Goal: Information Seeking & Learning: Learn about a topic

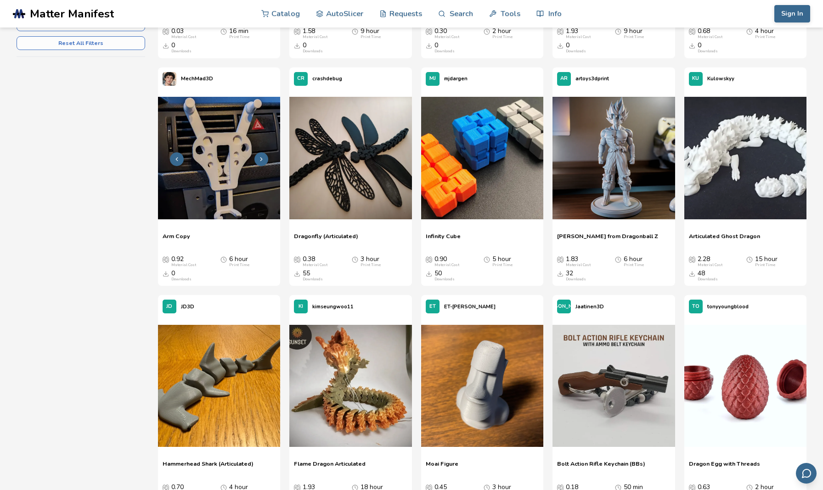
scroll to position [315, 0]
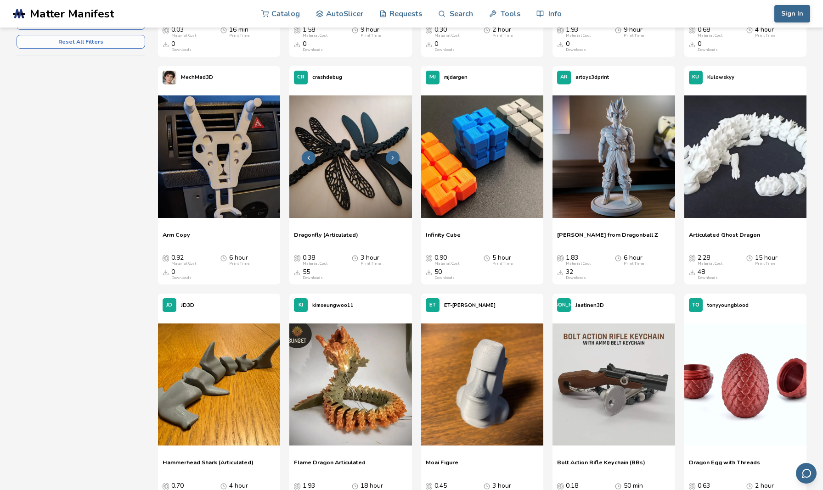
click at [392, 157] on icon at bounding box center [392, 158] width 6 height 6
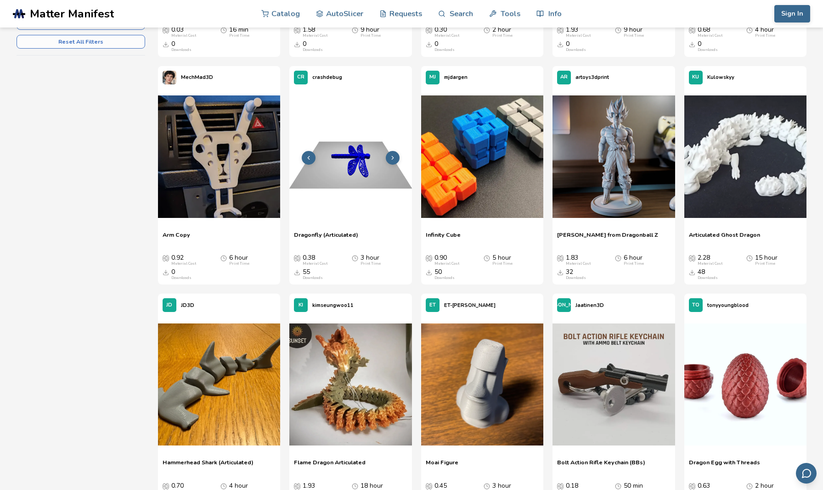
click at [392, 157] on icon at bounding box center [392, 158] width 6 height 6
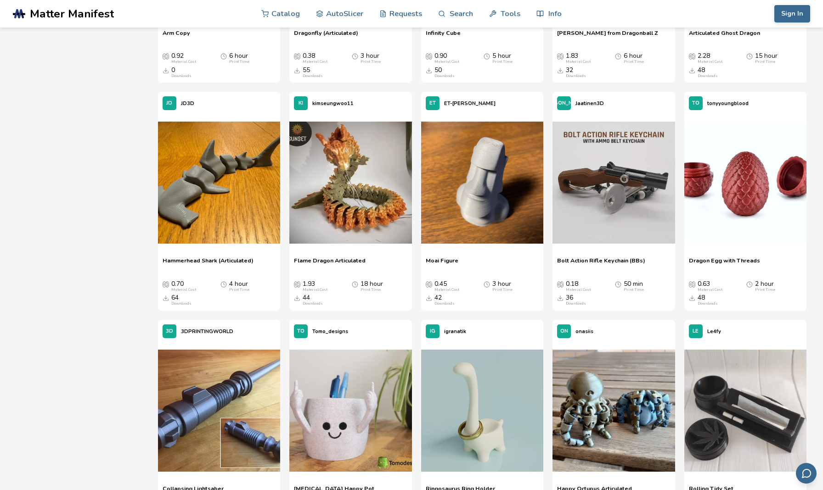
scroll to position [518, 0]
click at [261, 183] on icon at bounding box center [261, 183] width 6 height 6
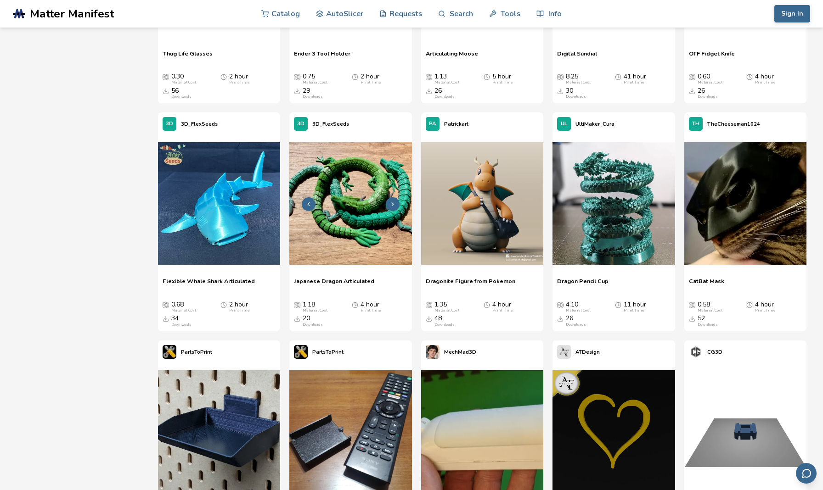
scroll to position [1175, 0]
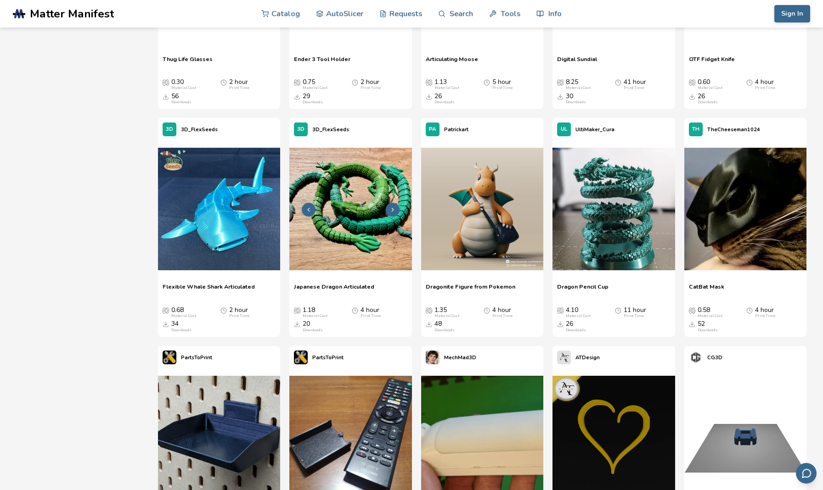
click at [356, 194] on img at bounding box center [350, 209] width 122 height 122
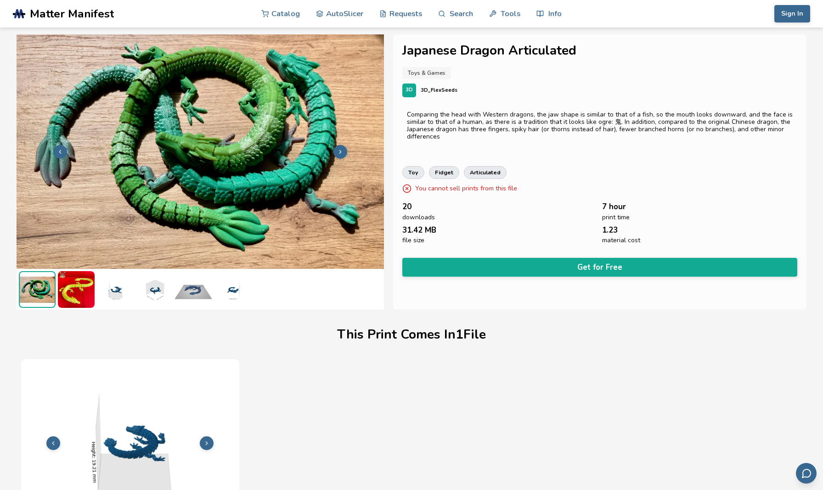
click at [341, 150] on icon at bounding box center [340, 152] width 6 height 6
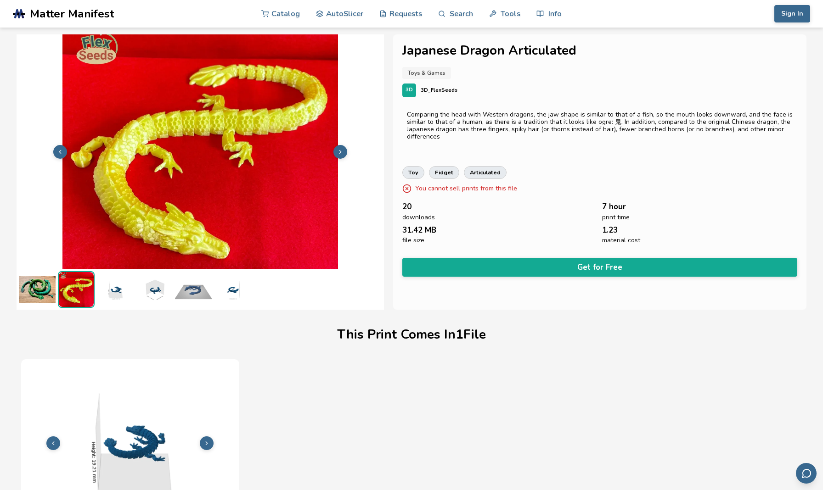
click at [341, 150] on icon at bounding box center [340, 152] width 6 height 6
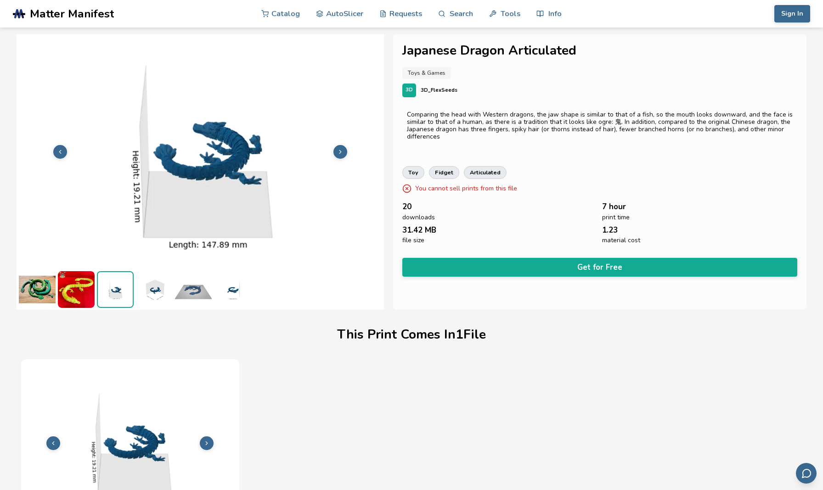
click at [341, 150] on icon at bounding box center [340, 152] width 6 height 6
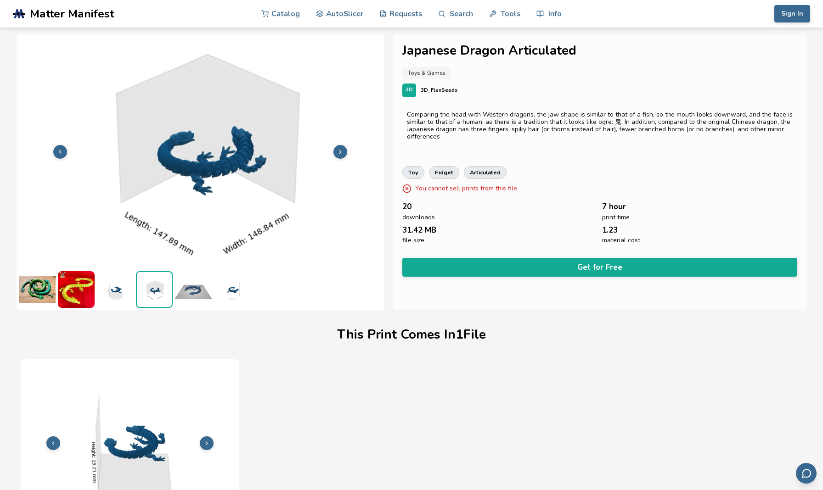
click at [341, 150] on icon at bounding box center [340, 152] width 6 height 6
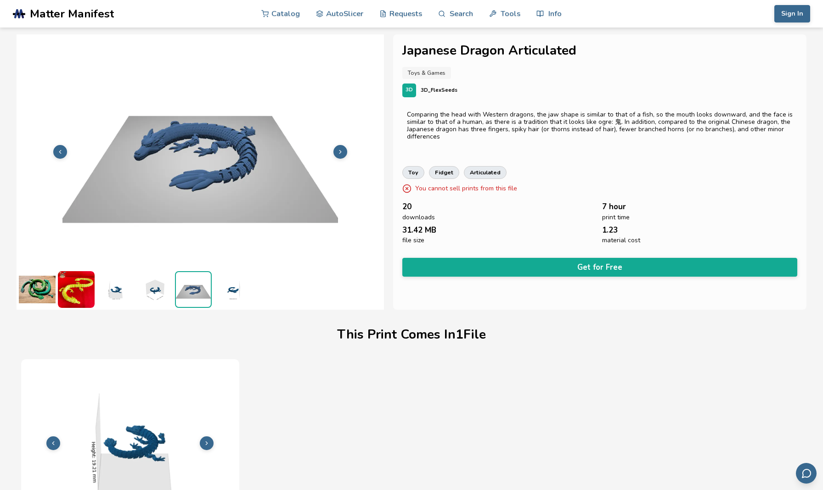
click at [341, 150] on icon at bounding box center [340, 152] width 6 height 6
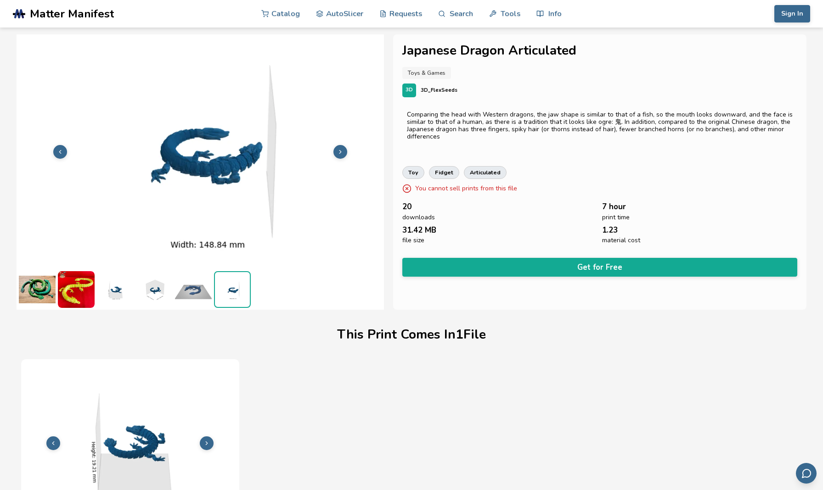
click at [341, 150] on icon at bounding box center [340, 152] width 6 height 6
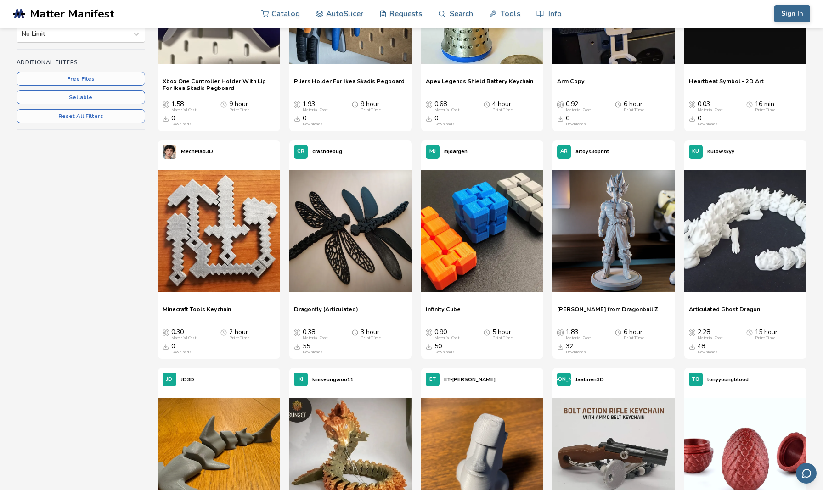
scroll to position [246, 0]
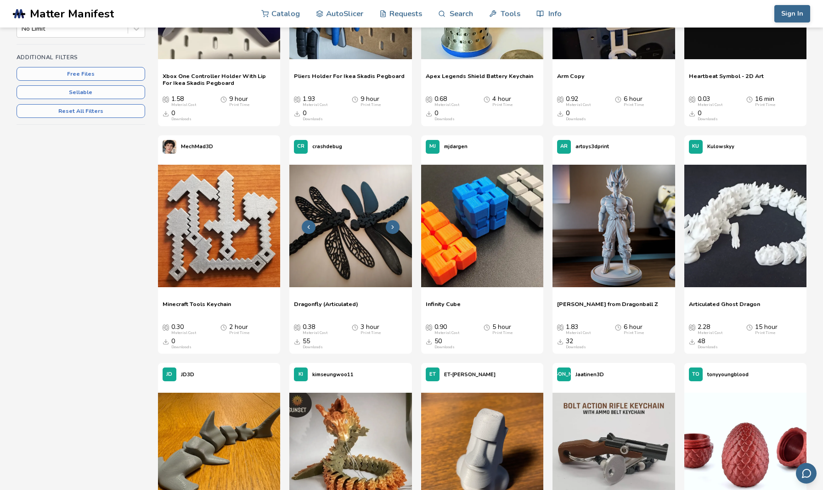
click at [342, 223] on img at bounding box center [350, 226] width 122 height 122
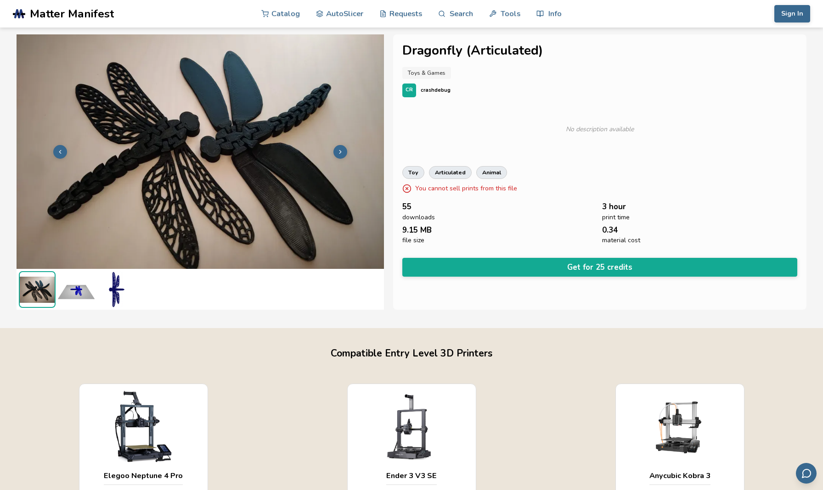
click at [344, 151] on button at bounding box center [340, 152] width 14 height 14
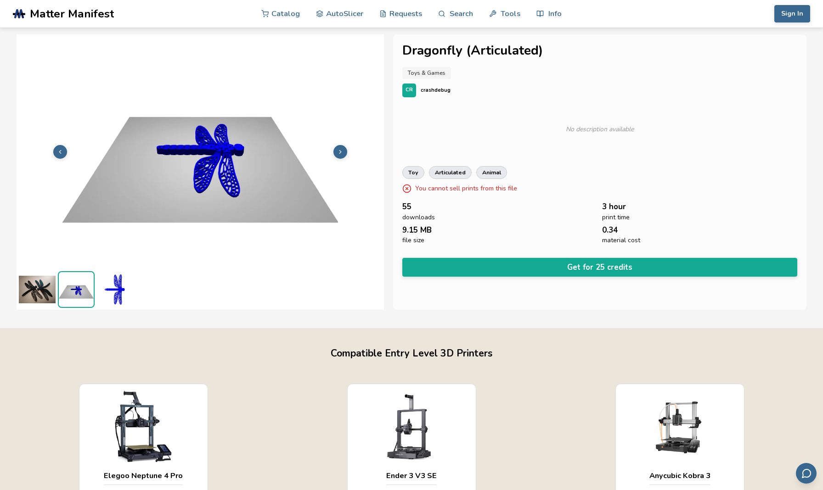
click at [344, 151] on button at bounding box center [340, 152] width 14 height 14
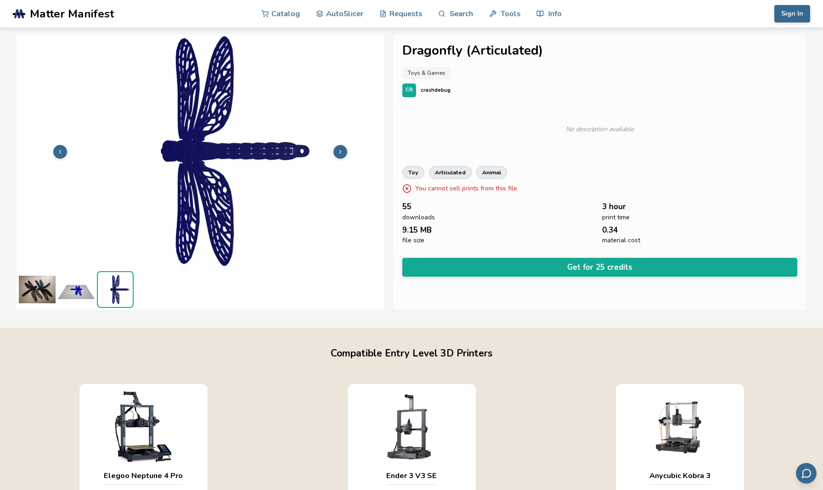
click at [344, 151] on button at bounding box center [340, 152] width 14 height 14
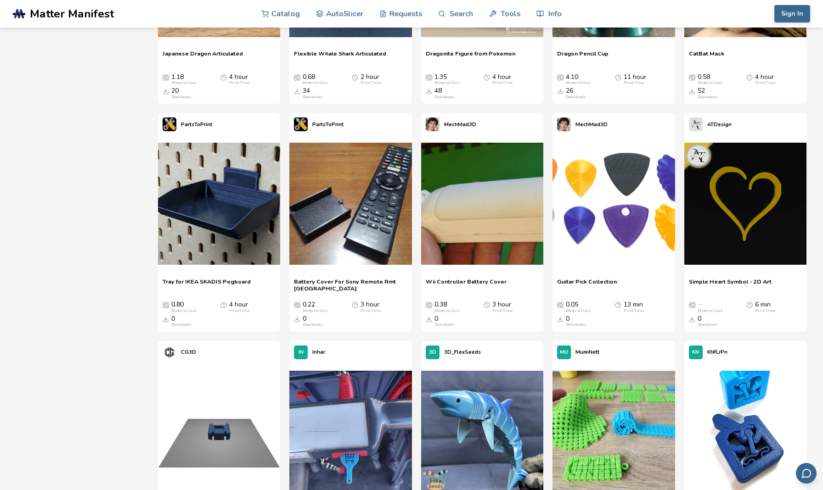
scroll to position [1409, 0]
click at [607, 201] on icon at bounding box center [655, 204] width 6 height 6
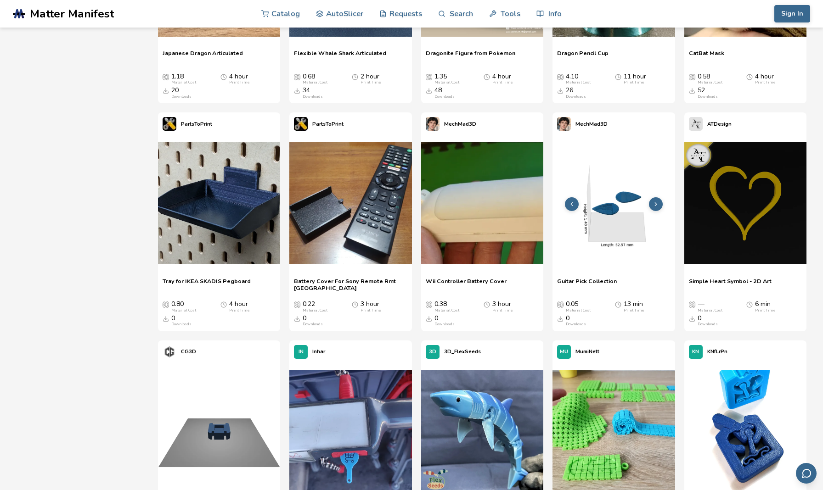
click at [607, 201] on icon at bounding box center [655, 204] width 6 height 6
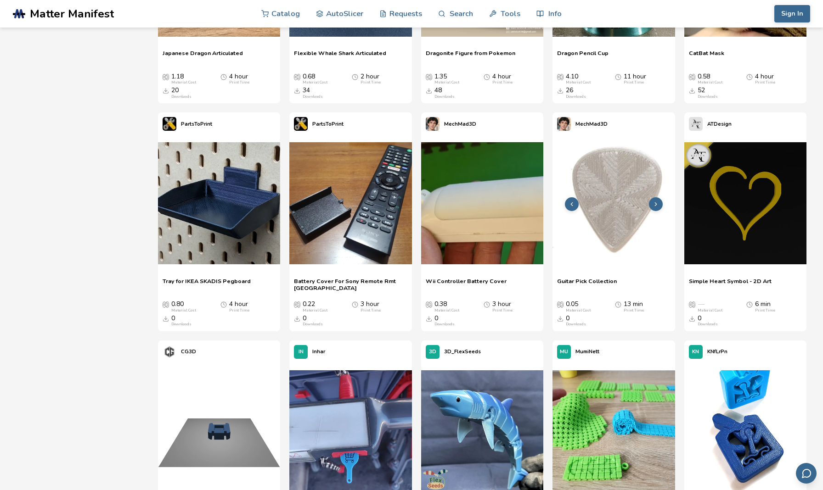
click at [607, 201] on icon at bounding box center [655, 204] width 6 height 6
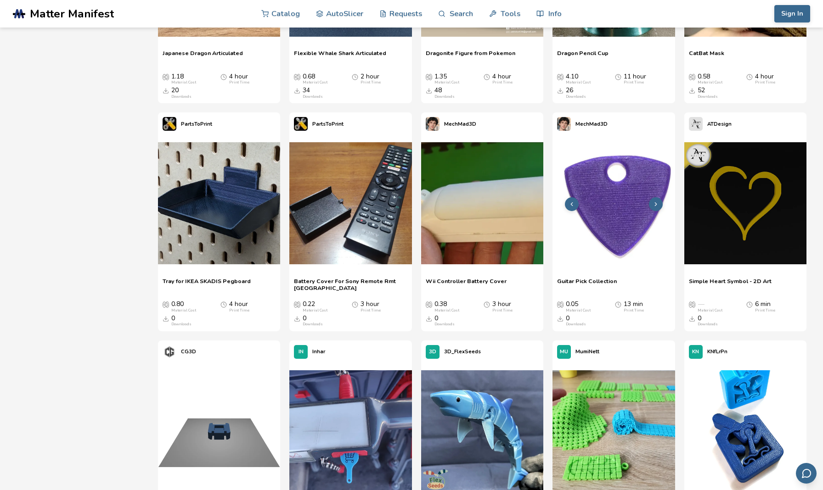
click at [607, 201] on icon at bounding box center [655, 204] width 6 height 6
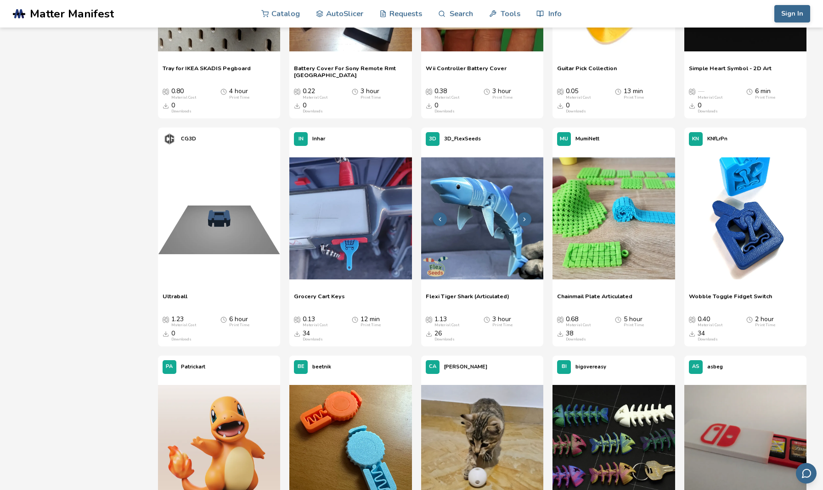
scroll to position [1623, 0]
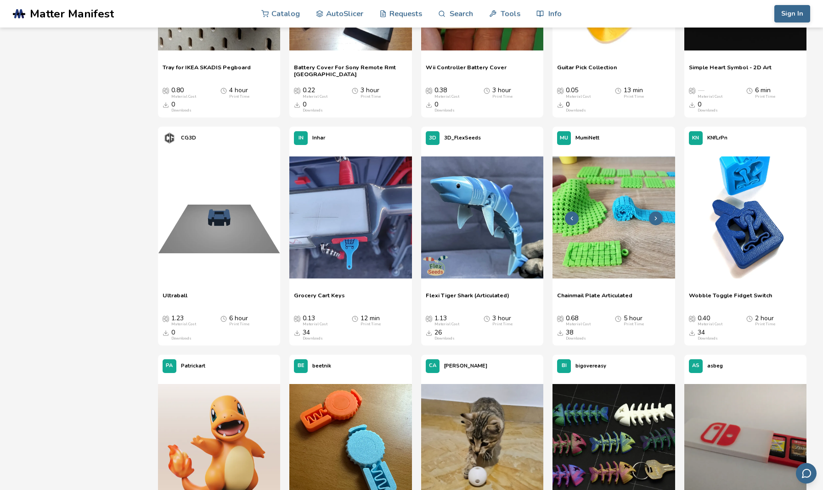
click at [581, 199] on img at bounding box center [613, 218] width 122 height 122
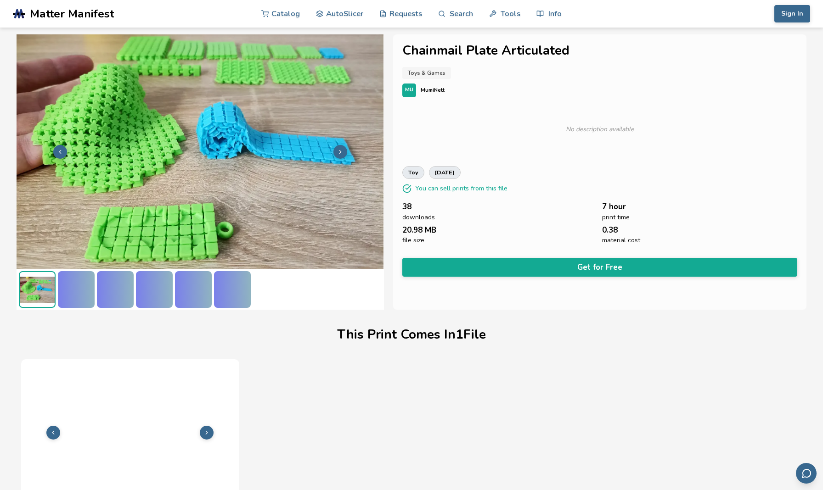
scroll to position [51, 0]
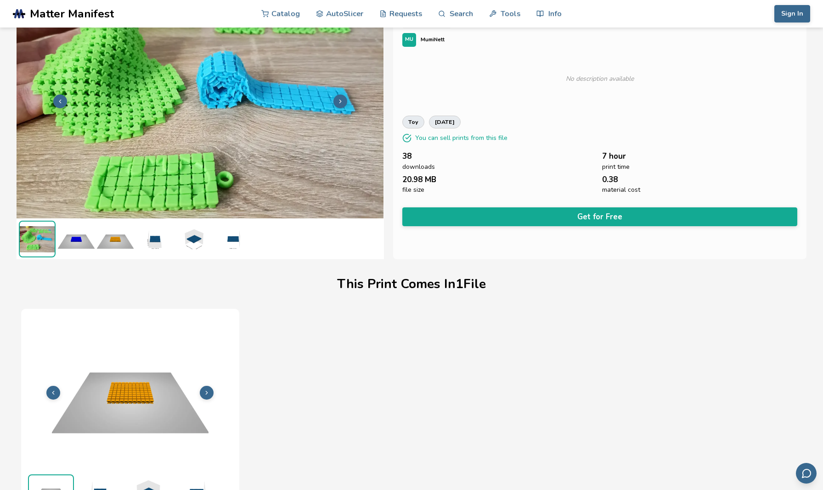
click at [337, 101] on icon at bounding box center [340, 101] width 6 height 6
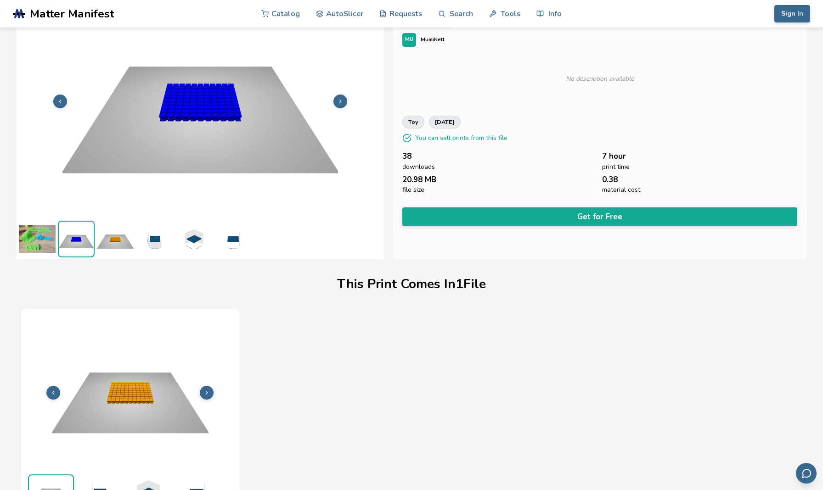
click at [337, 101] on icon at bounding box center [340, 101] width 6 height 6
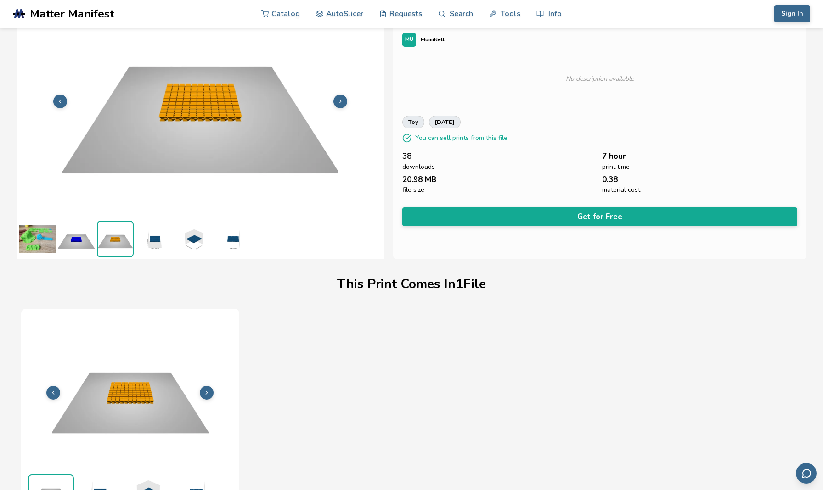
click at [337, 101] on icon at bounding box center [340, 101] width 6 height 6
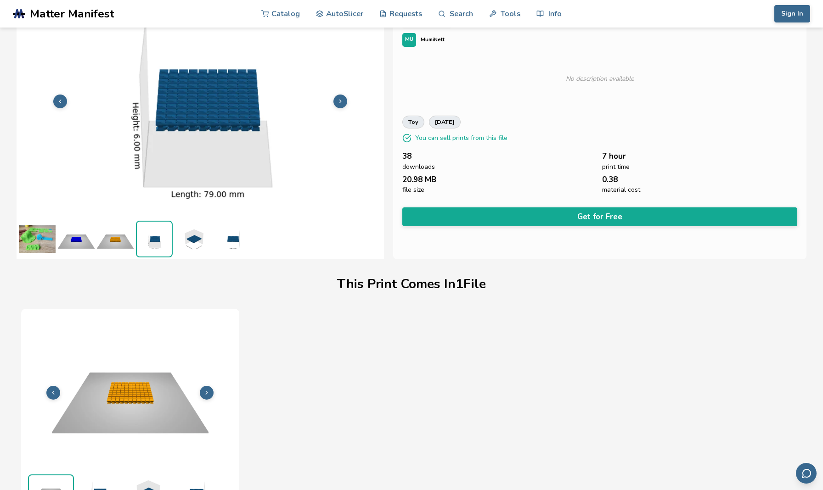
click at [337, 101] on icon at bounding box center [340, 101] width 6 height 6
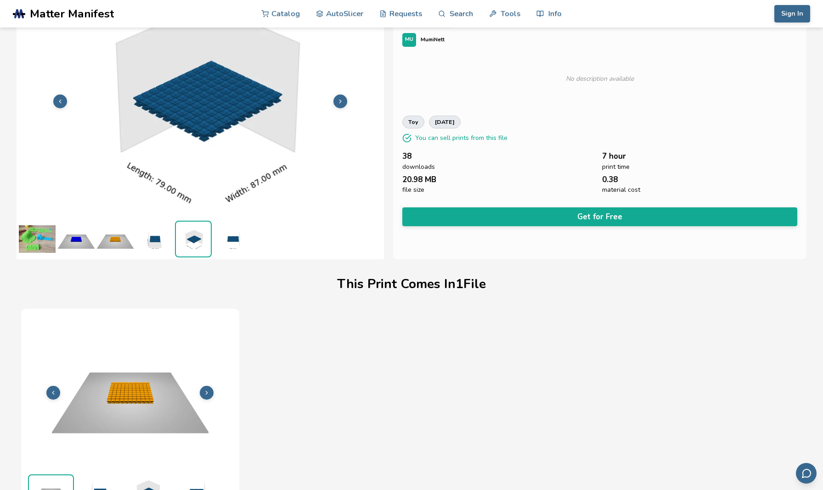
click at [337, 101] on icon at bounding box center [340, 101] width 6 height 6
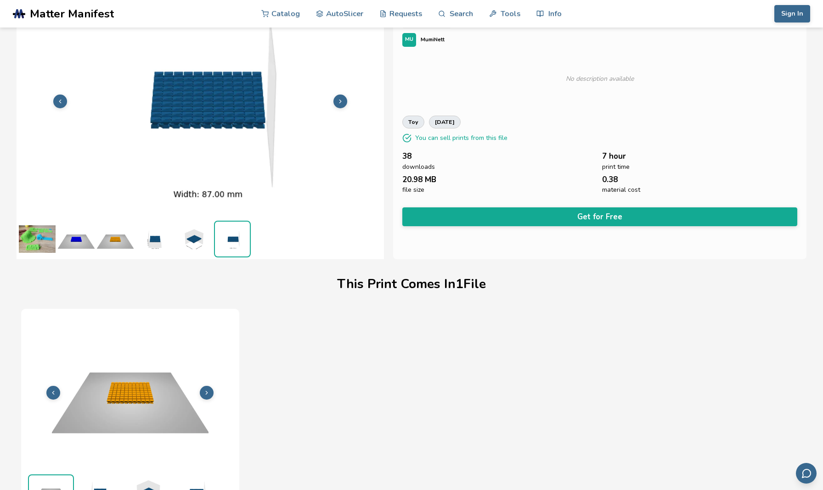
click at [337, 101] on icon at bounding box center [340, 101] width 6 height 6
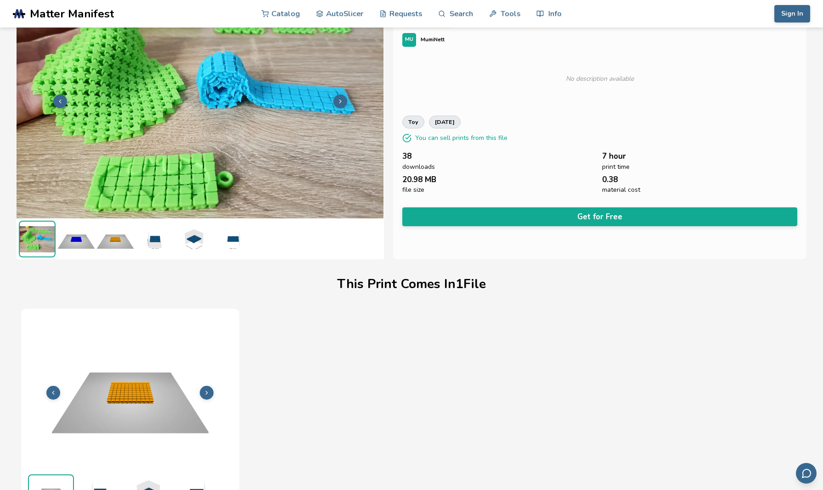
click at [89, 85] on img at bounding box center [200, 100] width 367 height 275
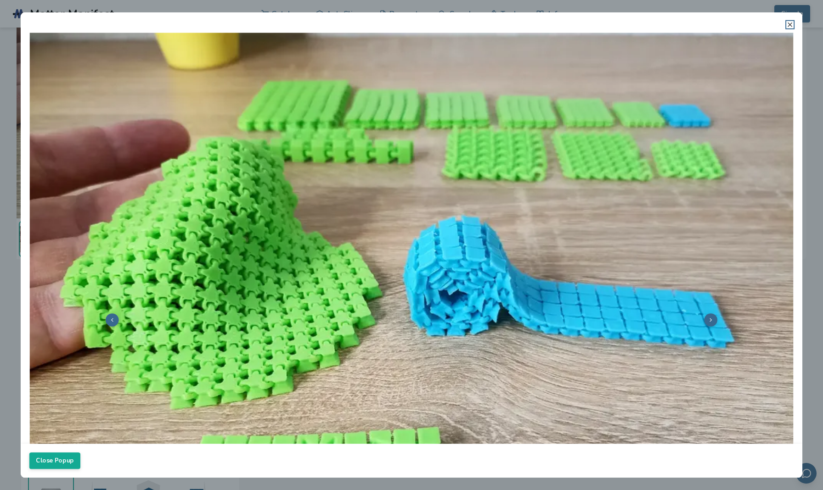
click at [607, 26] on icon at bounding box center [789, 24] width 7 height 7
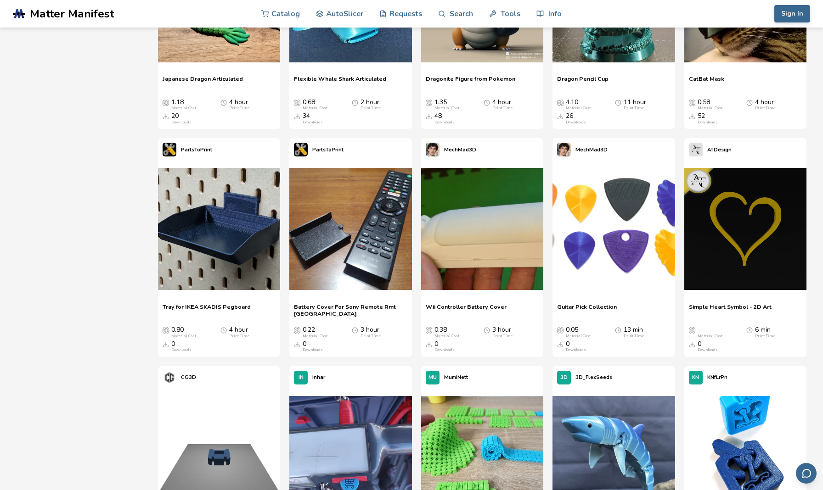
scroll to position [1384, 0]
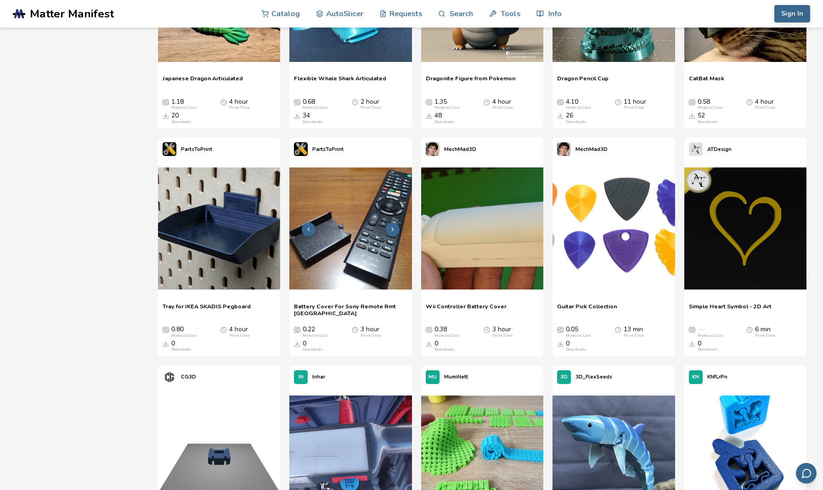
click at [391, 226] on icon at bounding box center [392, 229] width 6 height 6
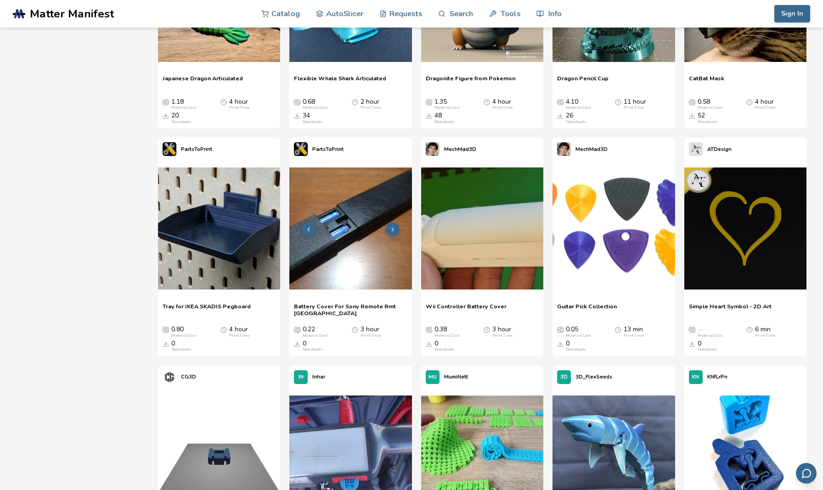
click at [391, 226] on icon at bounding box center [392, 229] width 6 height 6
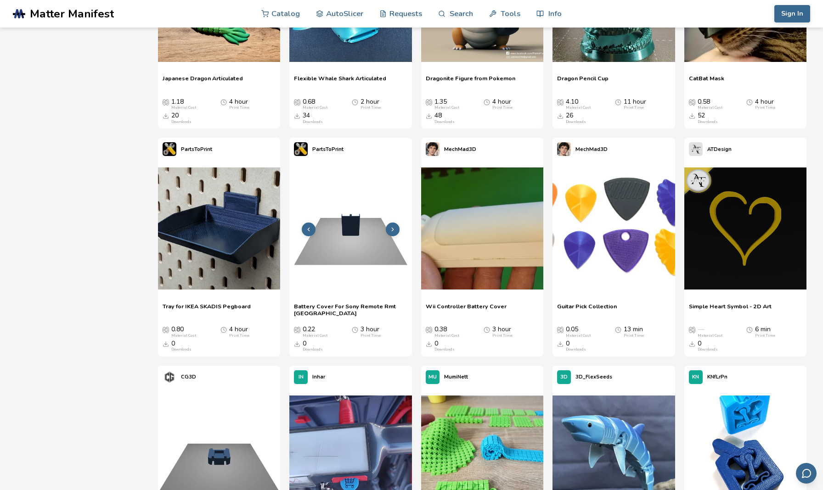
click at [391, 226] on icon at bounding box center [392, 229] width 6 height 6
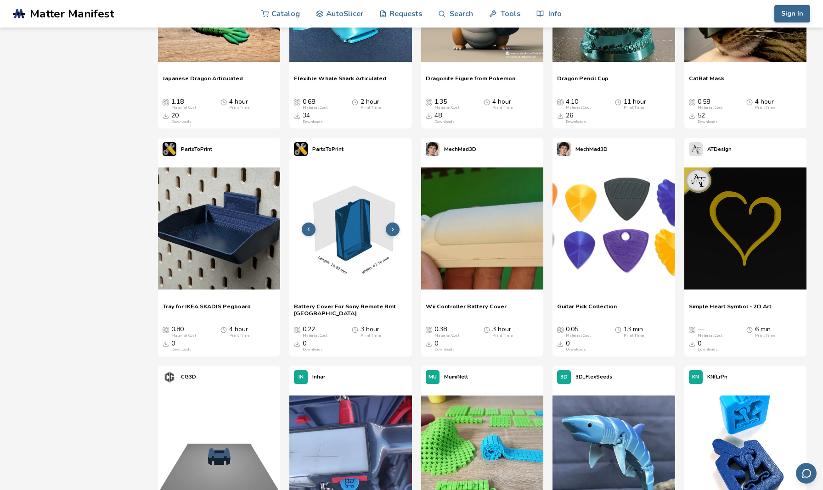
click at [391, 226] on icon at bounding box center [392, 229] width 6 height 6
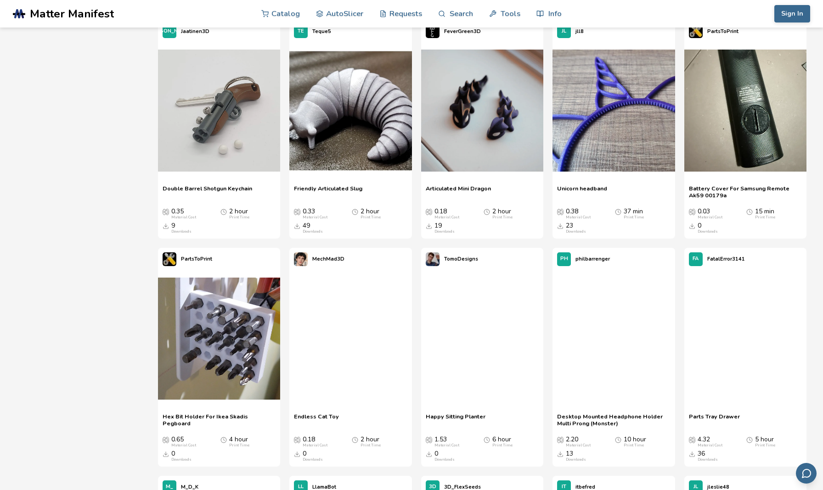
scroll to position [2415, 0]
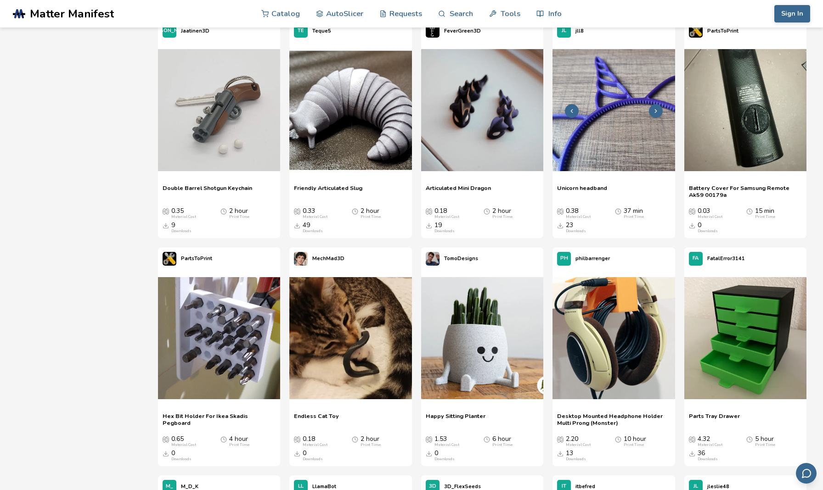
click at [601, 129] on img at bounding box center [613, 110] width 122 height 122
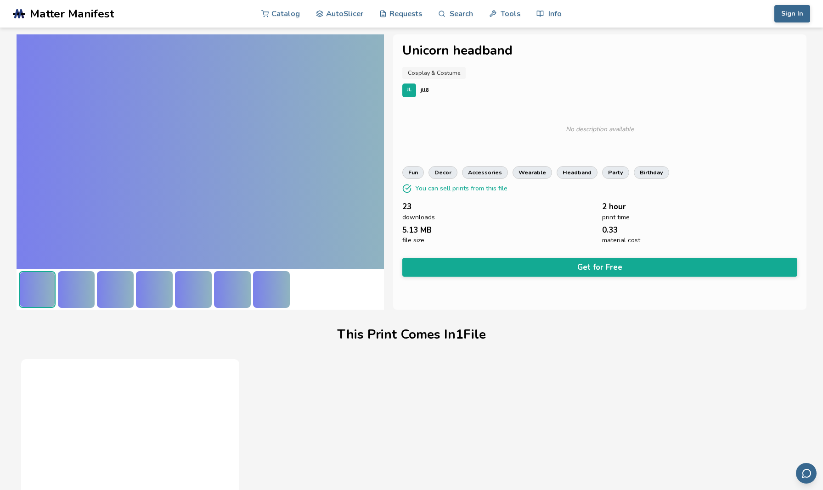
scroll to position [51, 0]
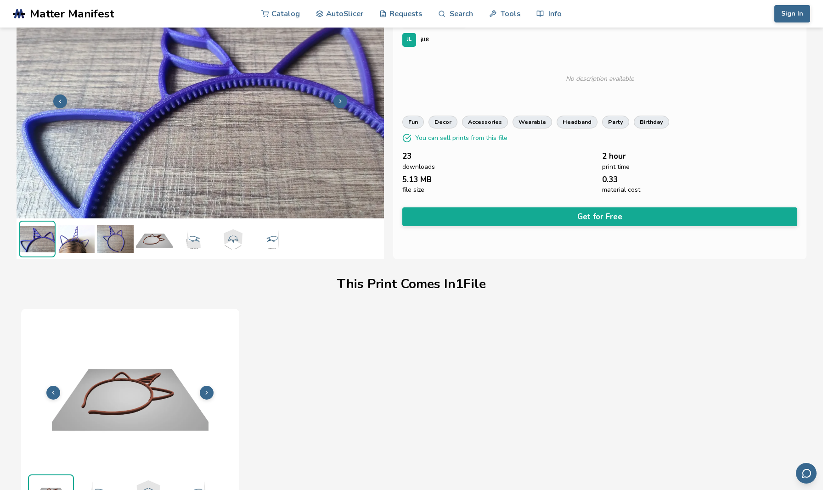
click at [78, 246] on img at bounding box center [76, 239] width 37 height 37
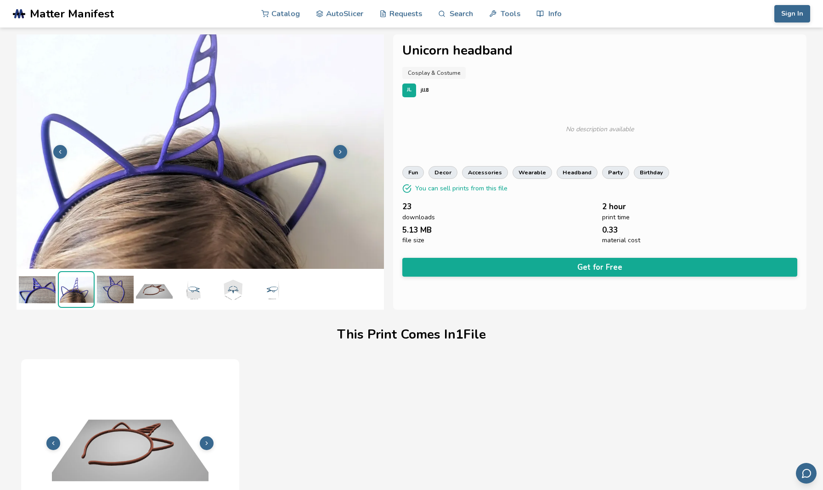
scroll to position [0, 0]
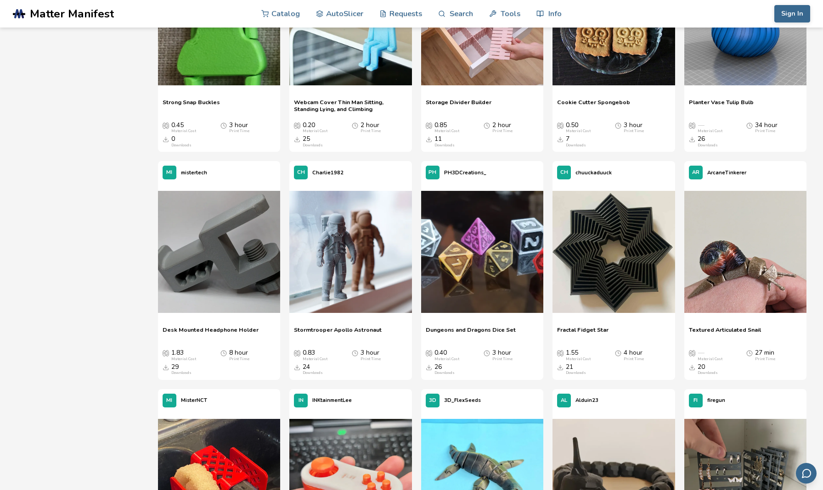
scroll to position [4639, 0]
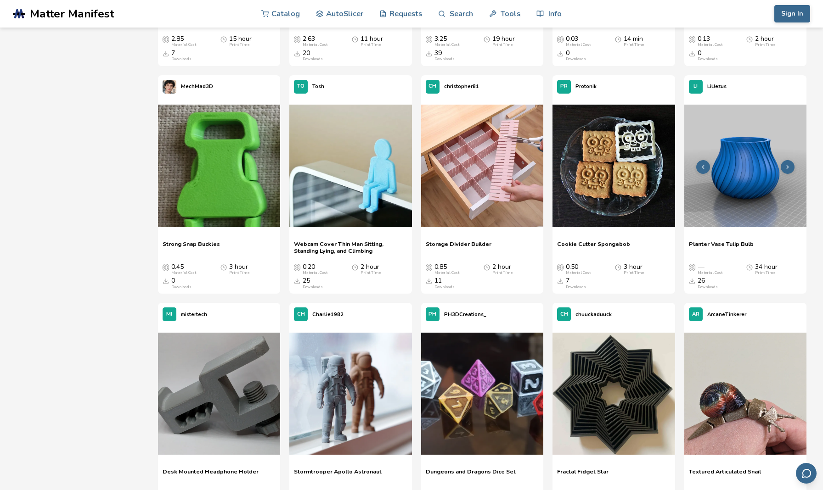
click at [607, 163] on img at bounding box center [745, 166] width 122 height 122
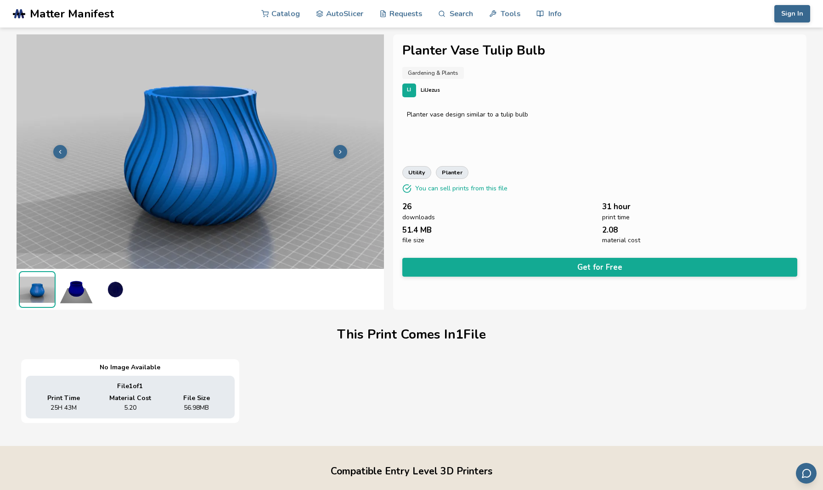
click at [343, 150] on icon at bounding box center [340, 152] width 6 height 6
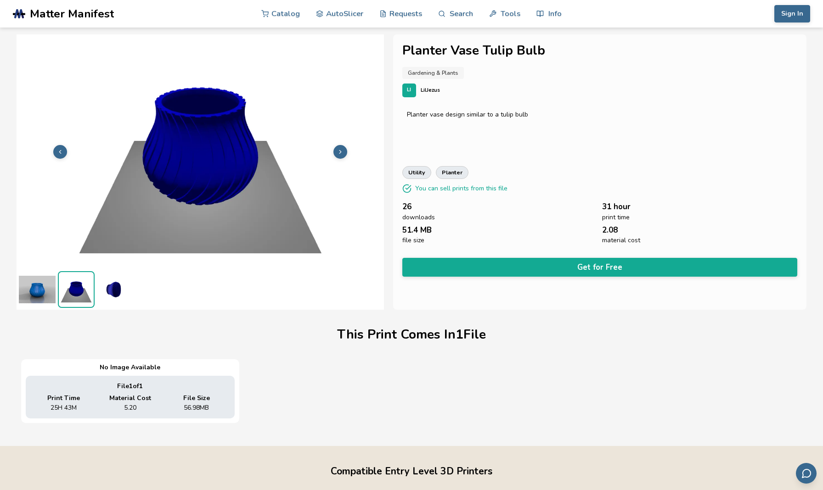
click at [343, 150] on icon at bounding box center [340, 152] width 6 height 6
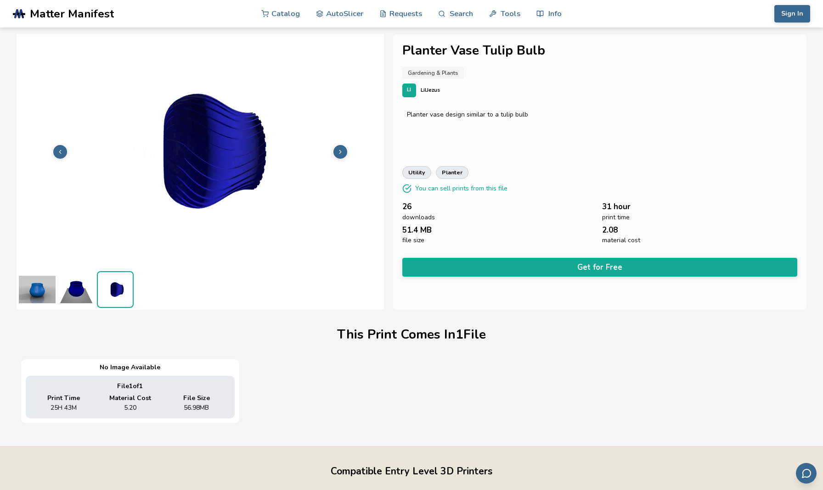
click at [343, 150] on icon at bounding box center [340, 152] width 6 height 6
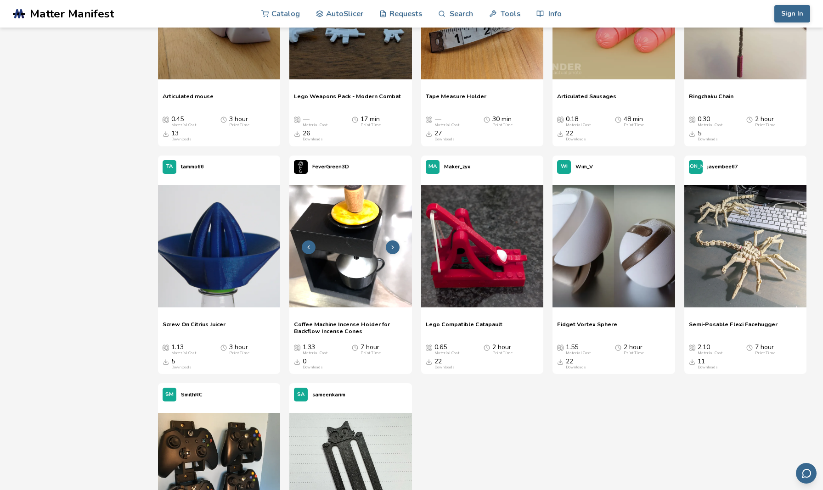
scroll to position [6159, 0]
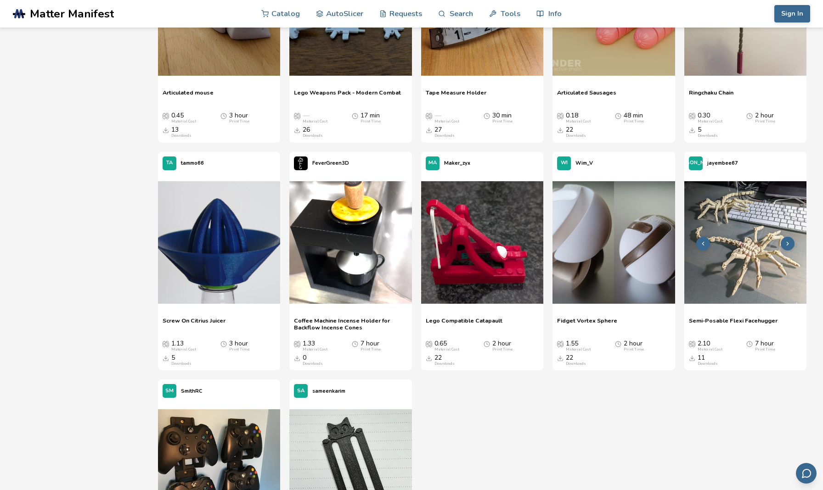
click at [607, 240] on img at bounding box center [745, 242] width 122 height 122
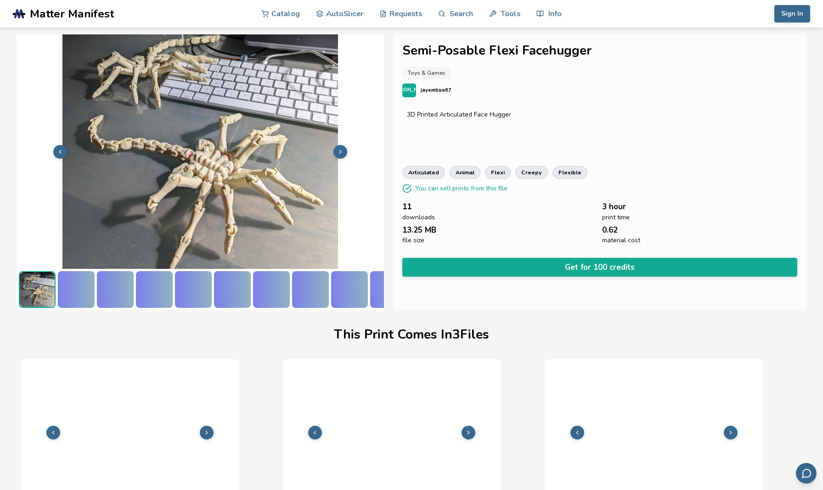
scroll to position [51, 0]
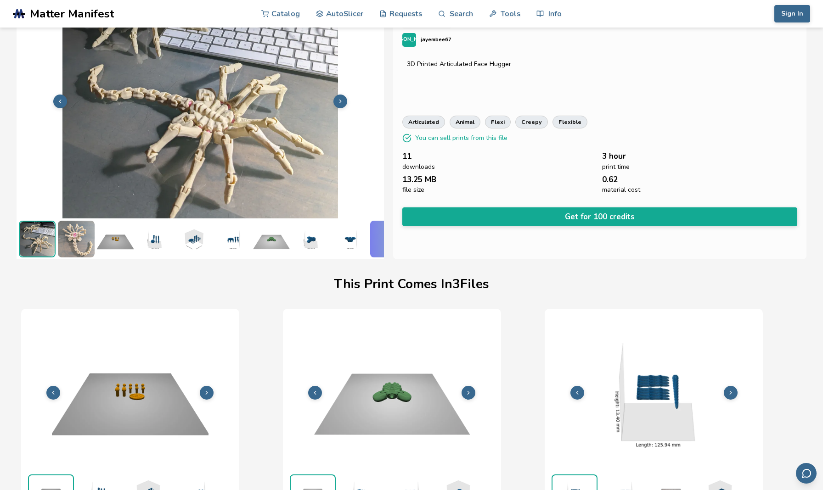
click at [211, 135] on img at bounding box center [200, 100] width 367 height 275
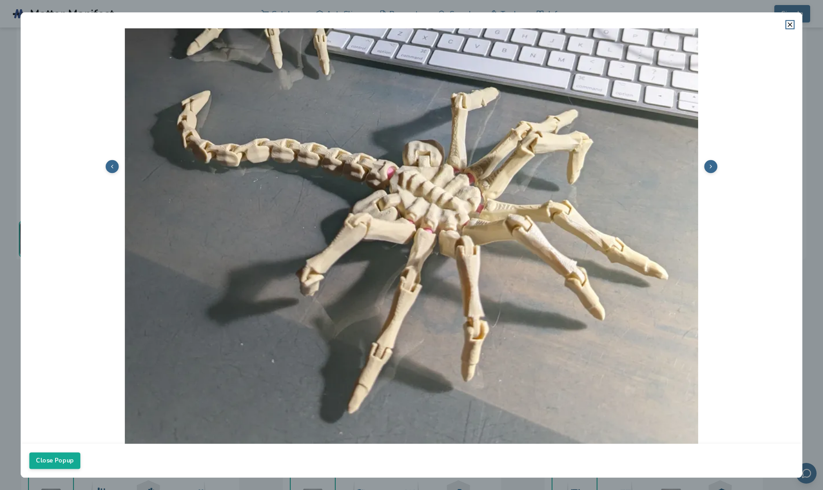
scroll to position [145, 0]
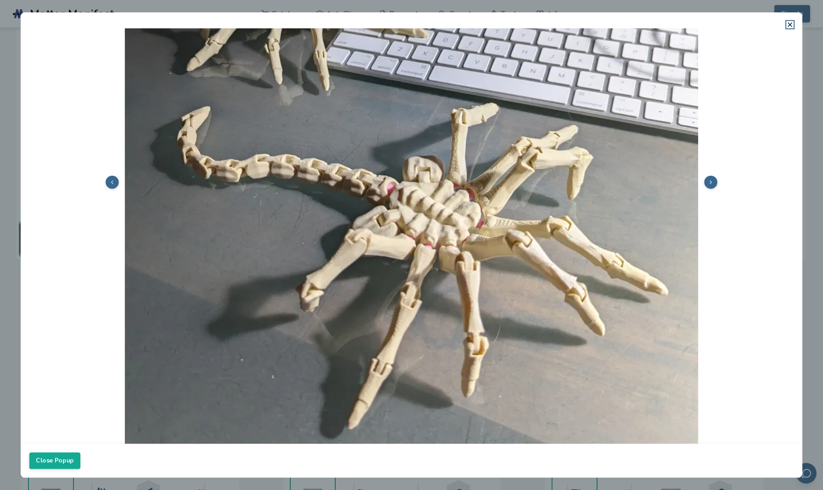
click at [607, 180] on button at bounding box center [710, 182] width 13 height 13
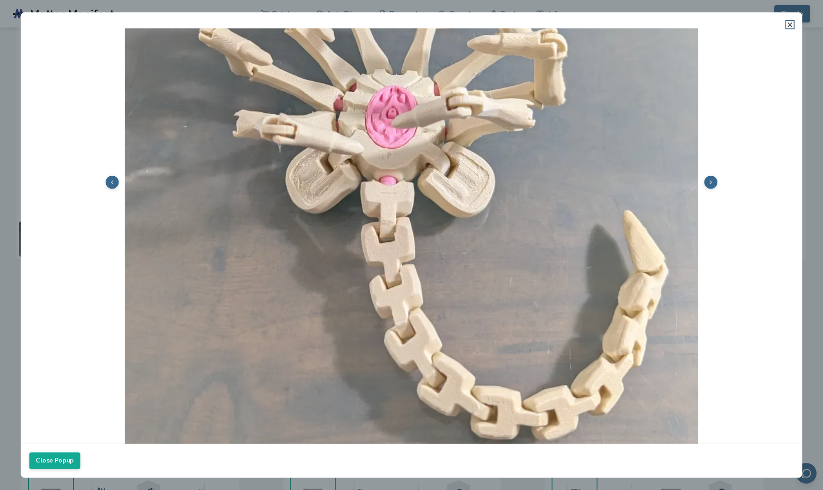
click at [607, 180] on button at bounding box center [710, 182] width 13 height 13
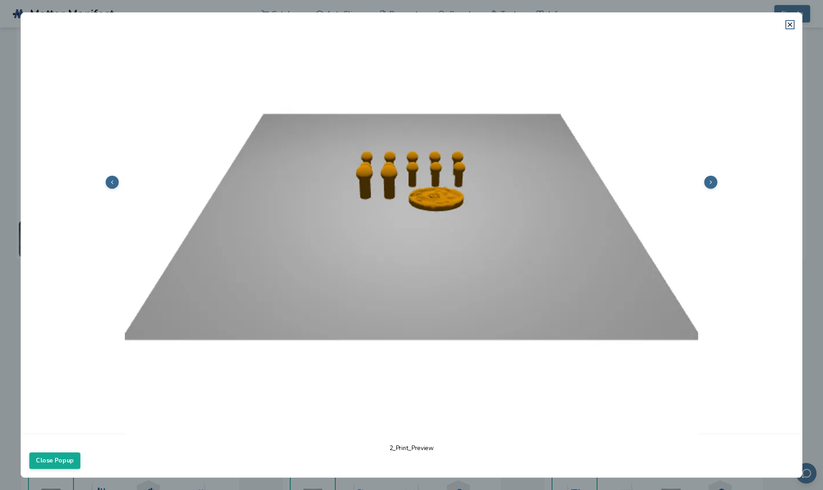
click at [607, 180] on button at bounding box center [710, 182] width 13 height 13
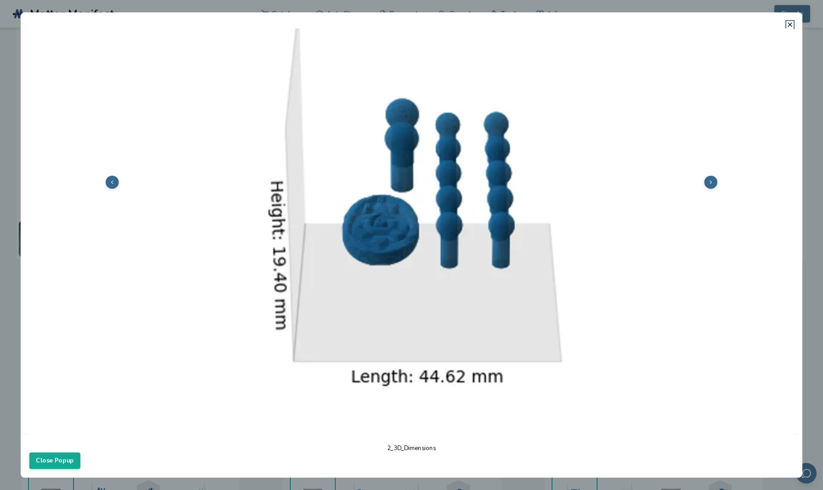
click at [607, 180] on button at bounding box center [710, 182] width 13 height 13
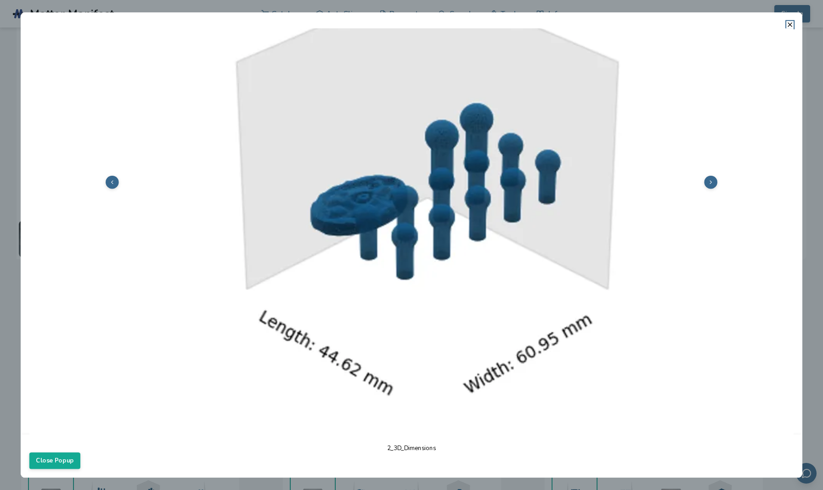
click at [607, 180] on button at bounding box center [710, 182] width 13 height 13
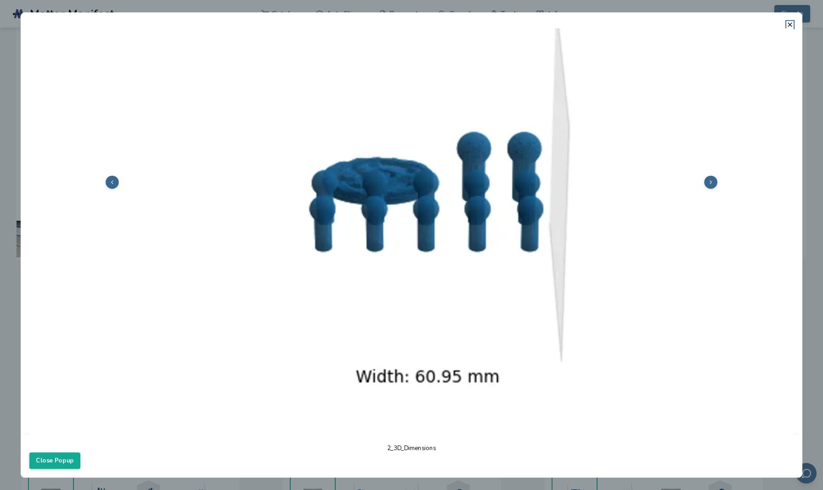
click at [607, 180] on button at bounding box center [710, 182] width 13 height 13
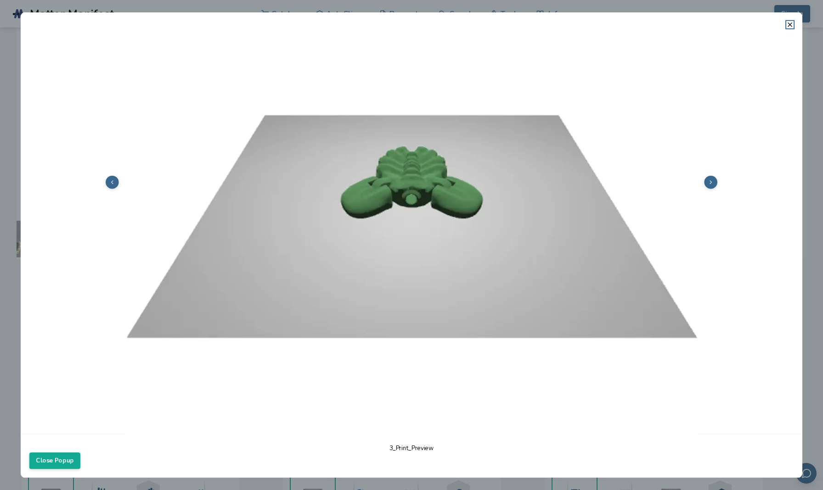
click at [607, 180] on button at bounding box center [710, 182] width 13 height 13
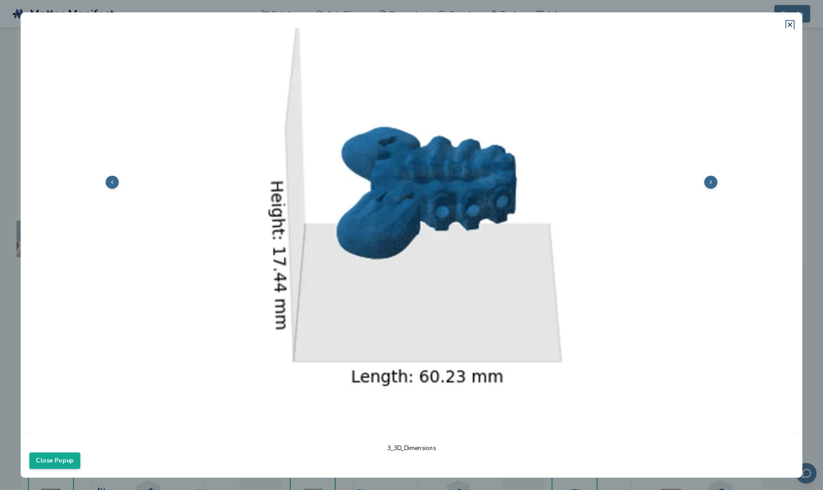
scroll to position [0, 110]
click at [607, 22] on icon at bounding box center [789, 24] width 7 height 7
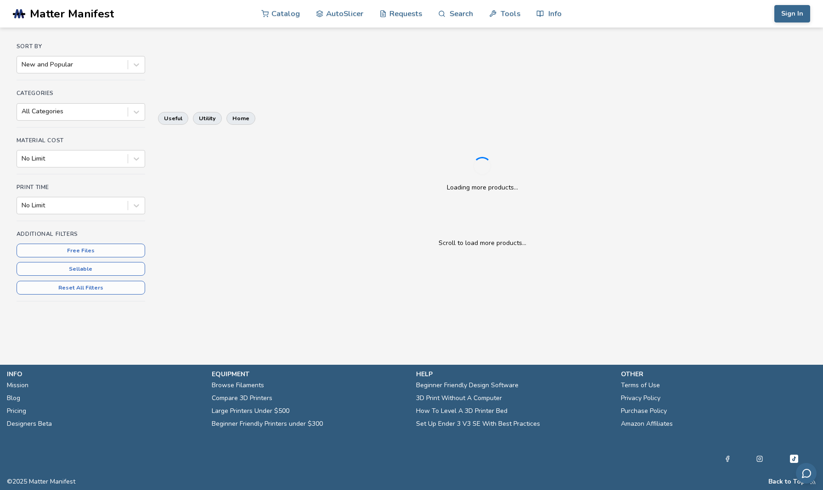
scroll to position [68, 0]
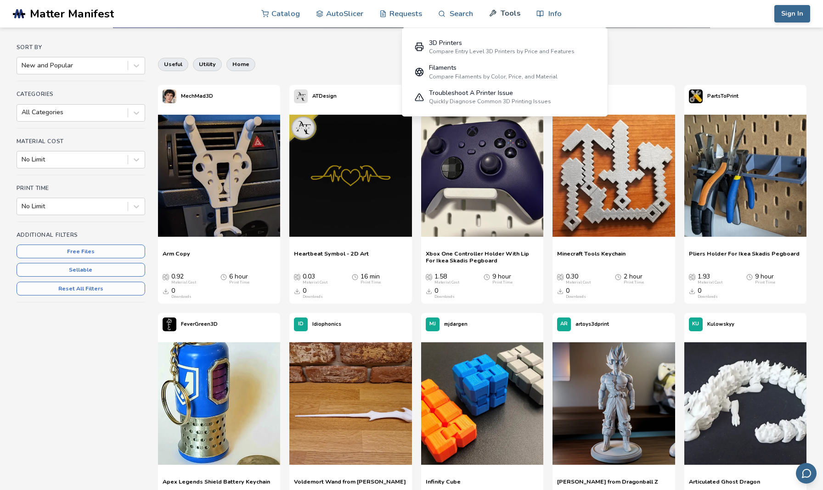
click at [509, 17] on link "Tools" at bounding box center [504, 14] width 31 height 28
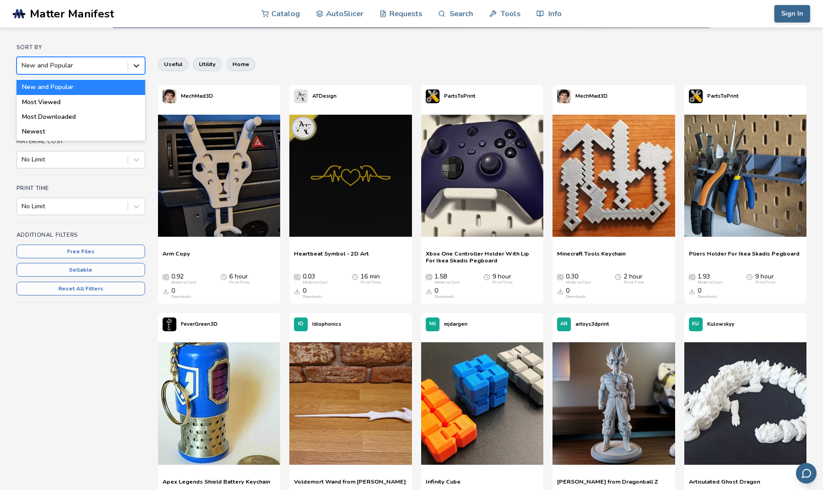
click at [138, 67] on icon at bounding box center [136, 65] width 9 height 9
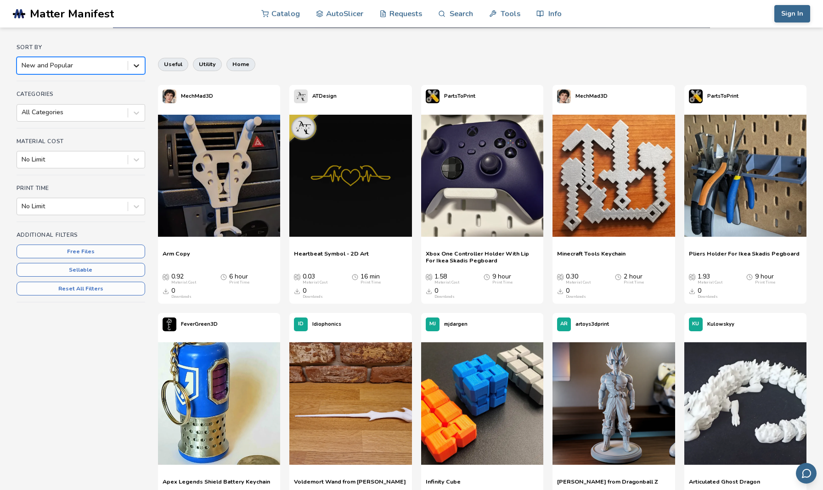
click at [138, 67] on icon at bounding box center [136, 65] width 9 height 9
click at [138, 110] on icon at bounding box center [136, 112] width 9 height 9
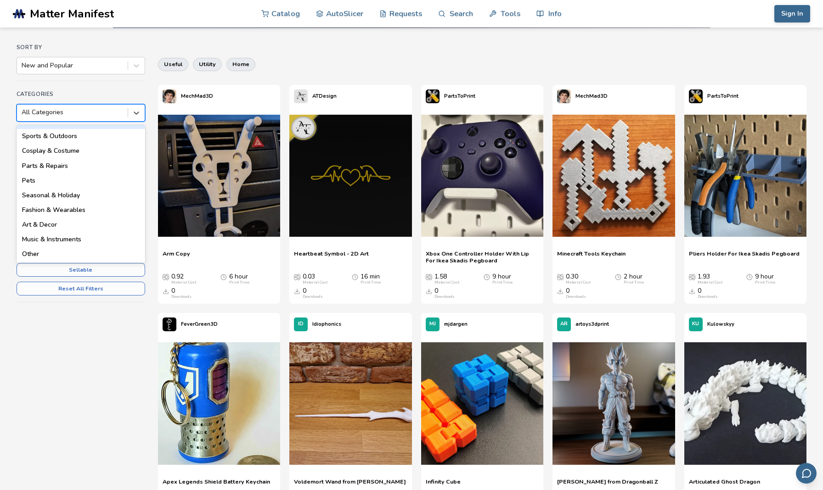
scroll to position [130, 0]
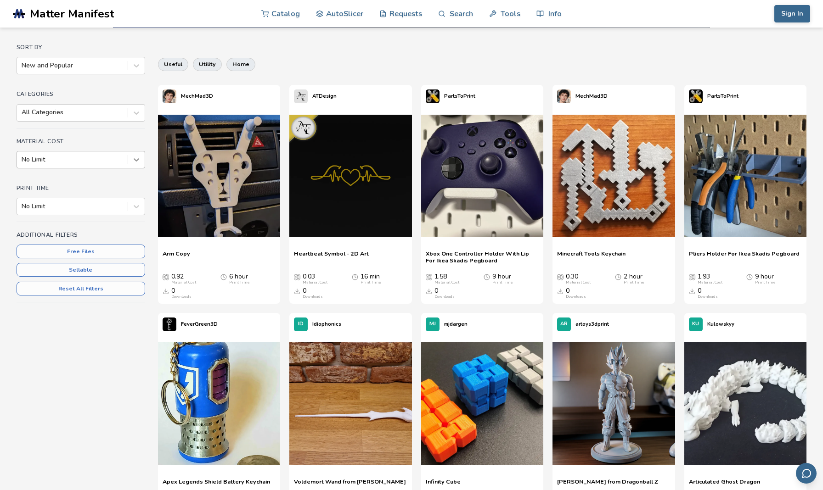
click at [130, 163] on div at bounding box center [136, 160] width 17 height 17
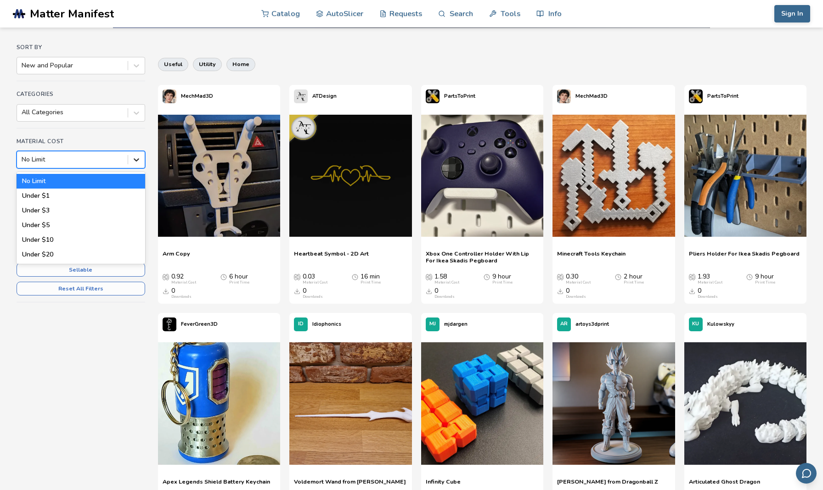
click at [130, 163] on div at bounding box center [136, 160] width 17 height 17
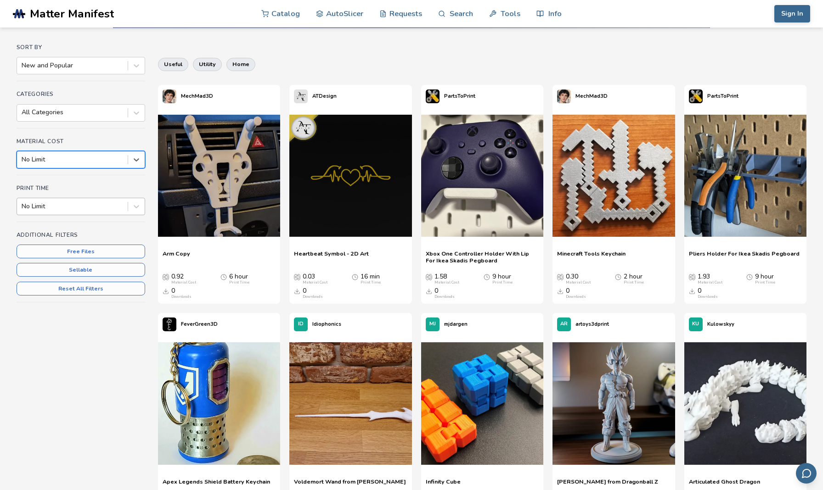
click at [124, 202] on div "No Limit" at bounding box center [72, 206] width 111 height 13
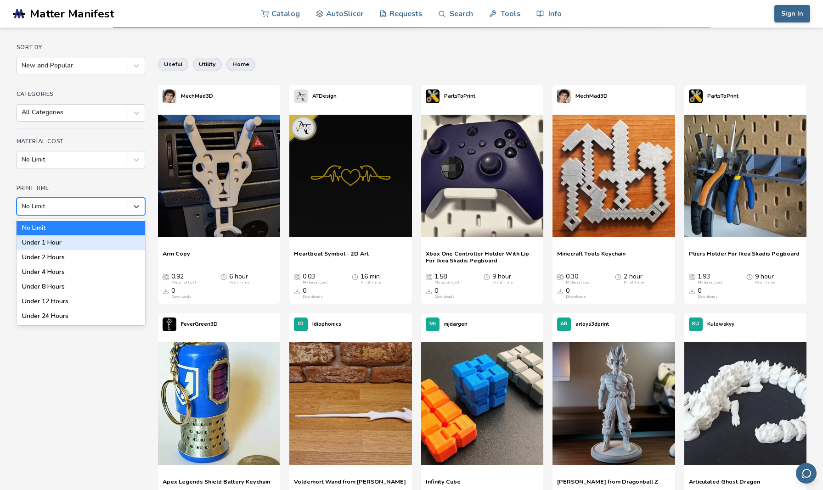
click at [115, 237] on div "Under 1 Hour" at bounding box center [81, 243] width 129 height 15
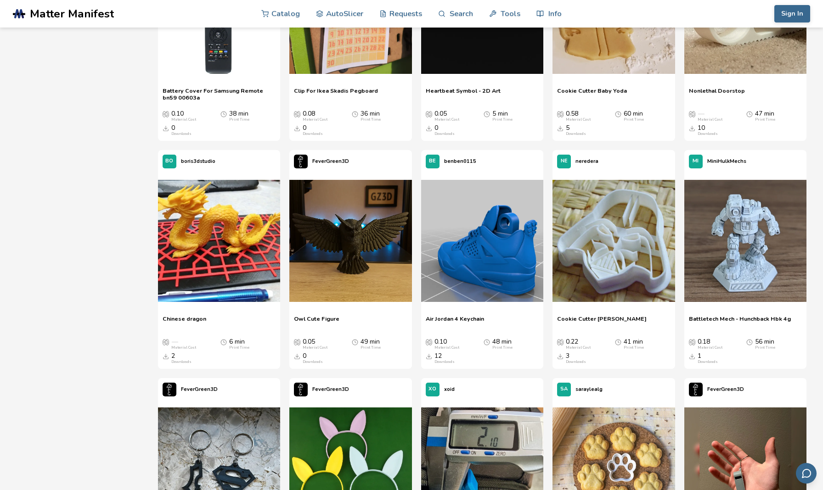
scroll to position [2512, 0]
click at [352, 232] on img at bounding box center [350, 241] width 122 height 122
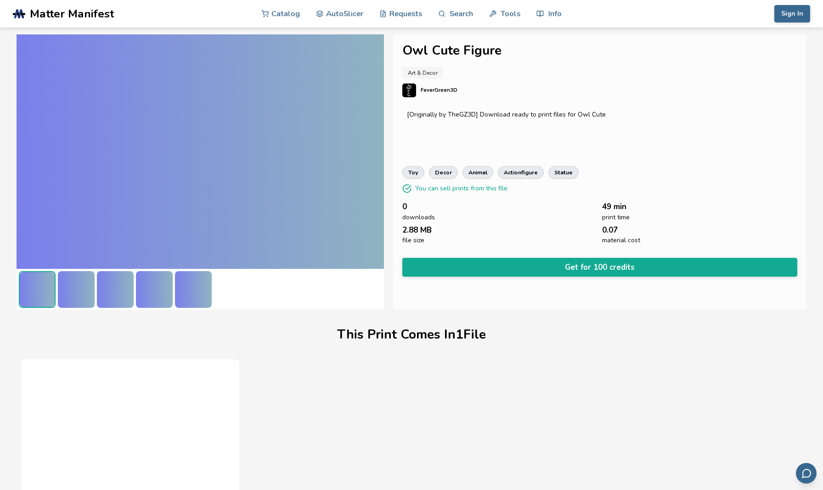
scroll to position [51, 0]
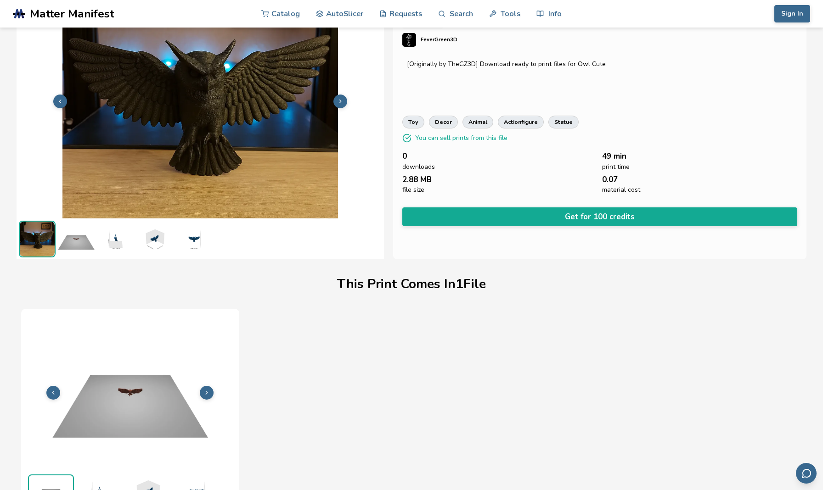
click at [200, 118] on img at bounding box center [200, 100] width 367 height 275
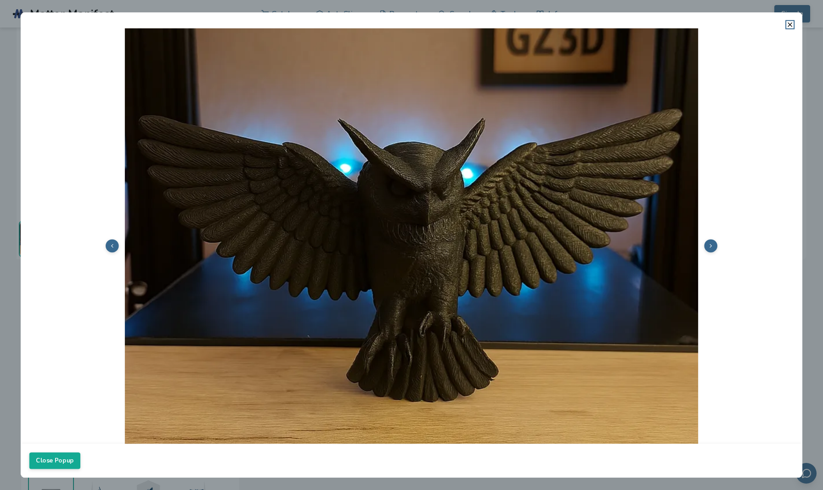
scroll to position [77, 0]
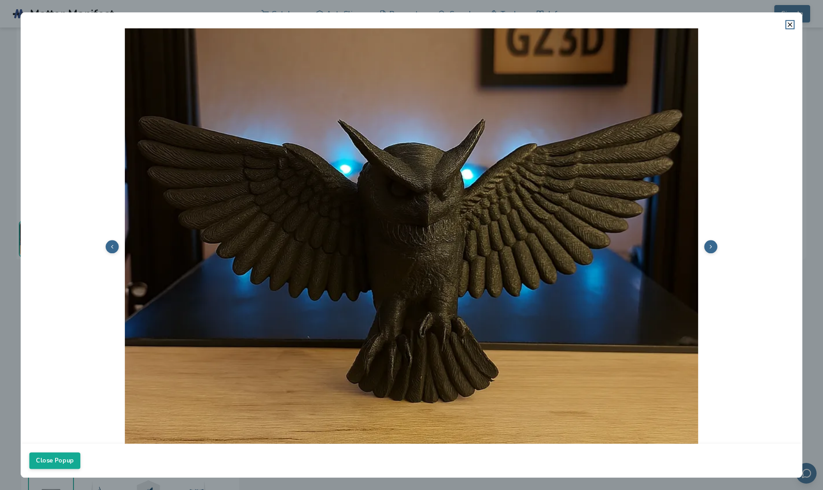
click at [607, 253] on button at bounding box center [710, 246] width 13 height 13
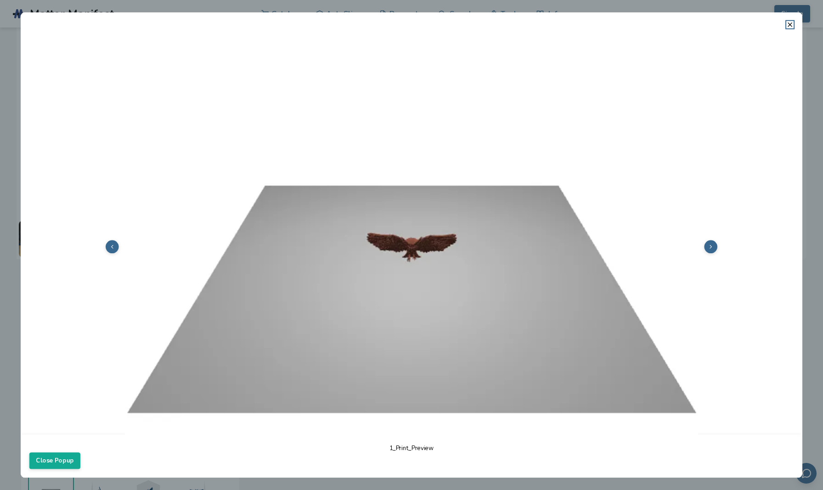
click at [607, 253] on button at bounding box center [710, 246] width 13 height 13
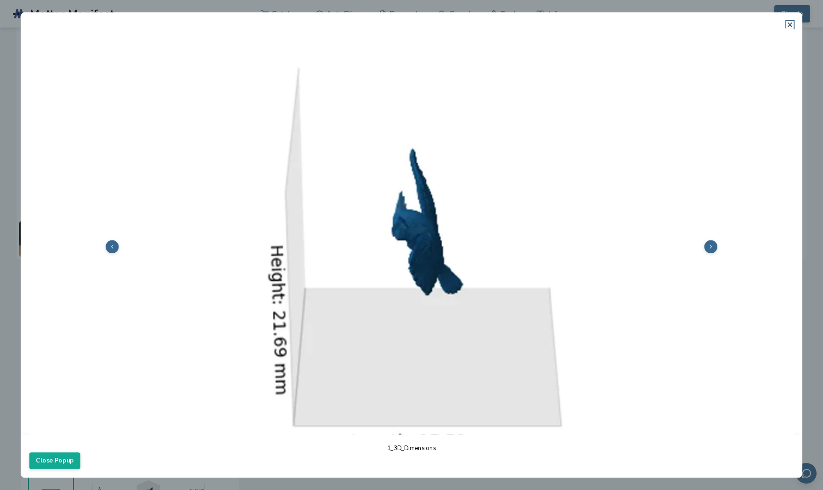
click at [607, 253] on button at bounding box center [710, 246] width 13 height 13
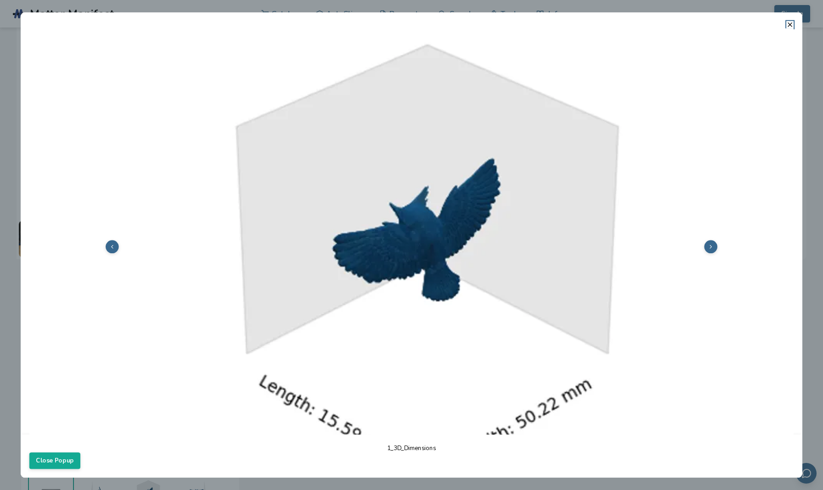
click at [607, 253] on button at bounding box center [710, 246] width 13 height 13
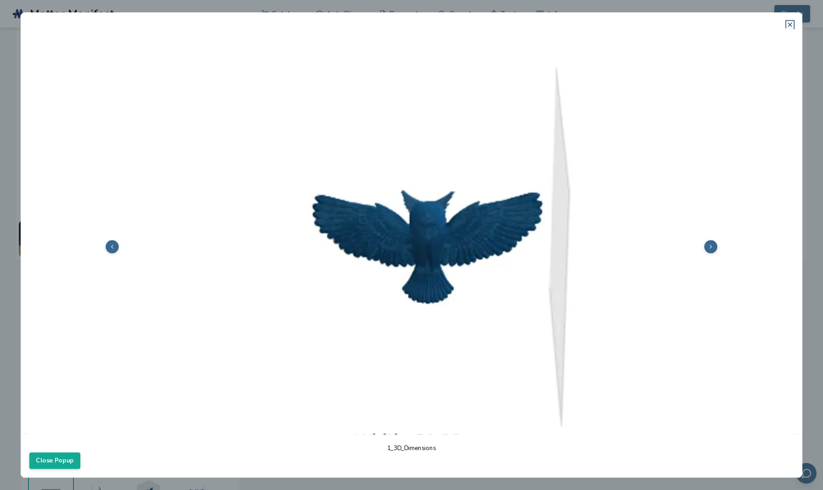
click at [607, 25] on icon at bounding box center [789, 24] width 7 height 7
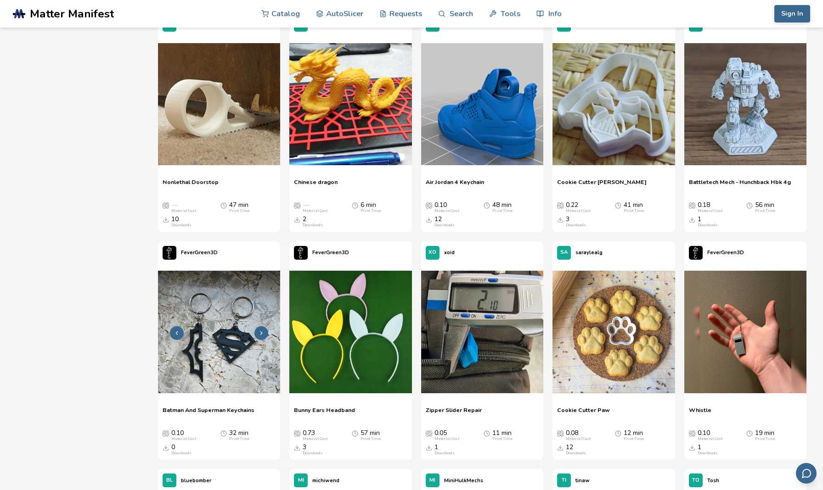
scroll to position [2649, 0]
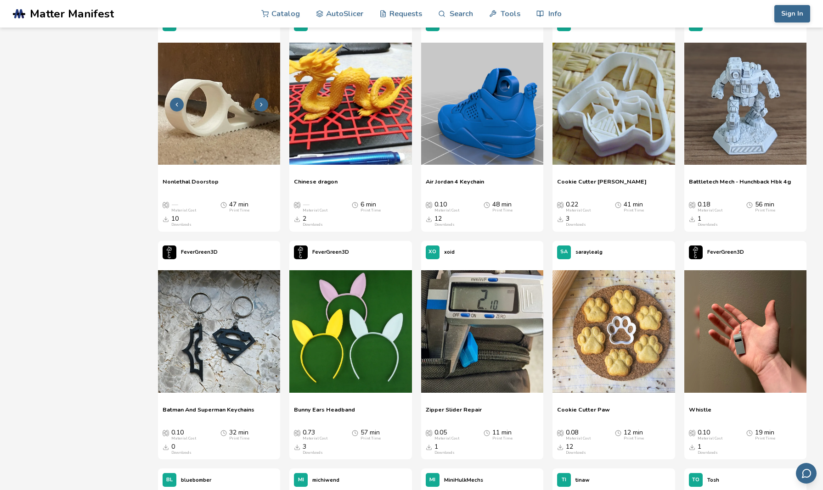
click at [205, 110] on img at bounding box center [219, 104] width 122 height 122
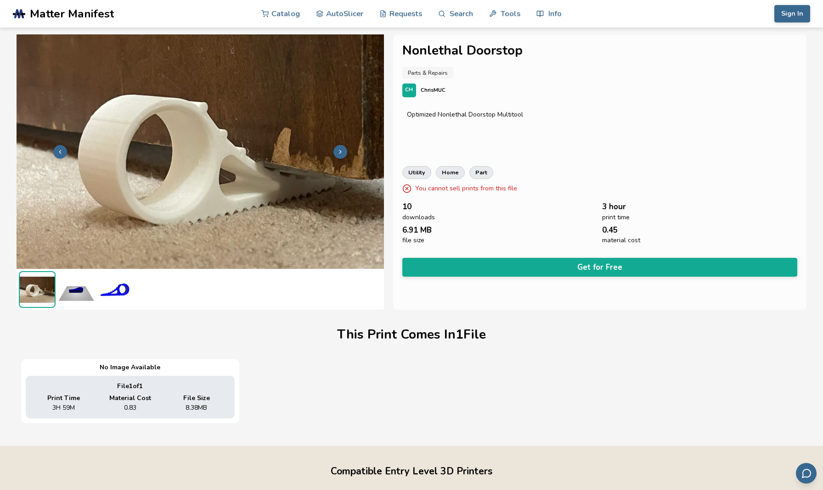
click at [342, 149] on icon at bounding box center [340, 152] width 6 height 6
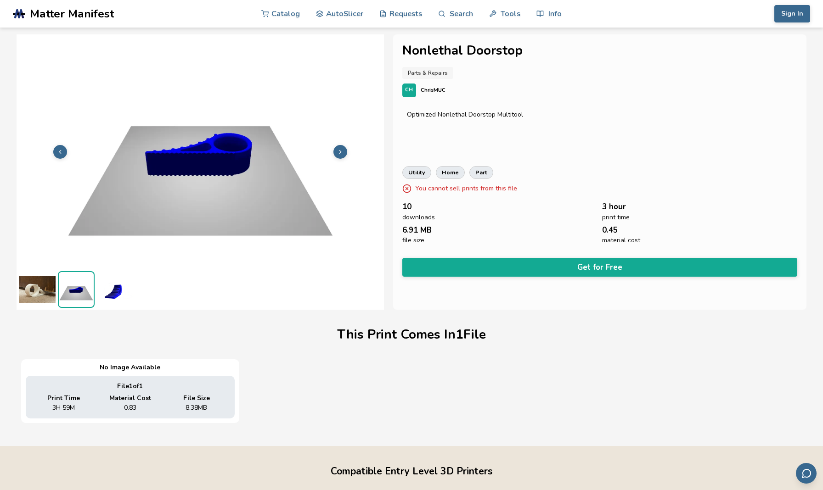
click at [342, 149] on icon at bounding box center [340, 152] width 6 height 6
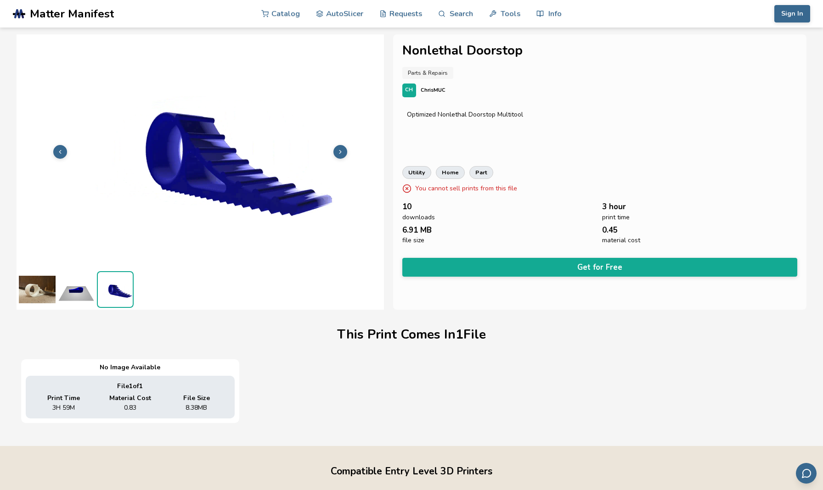
click at [342, 149] on icon at bounding box center [340, 152] width 6 height 6
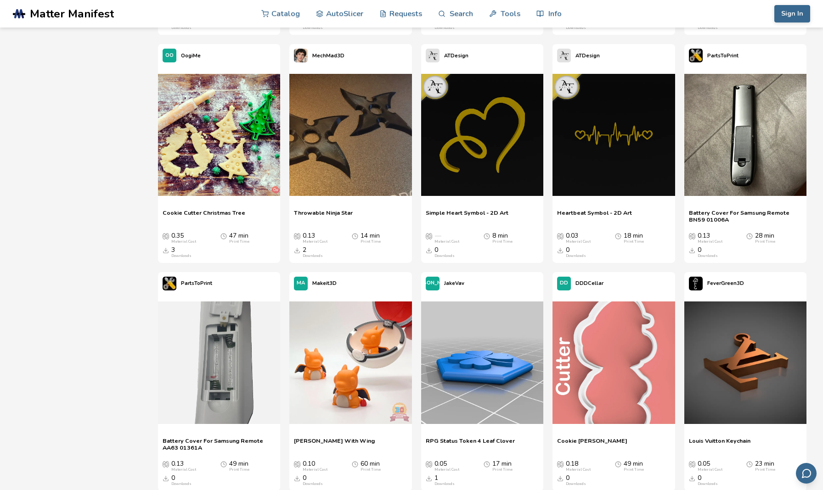
scroll to position [4213, 0]
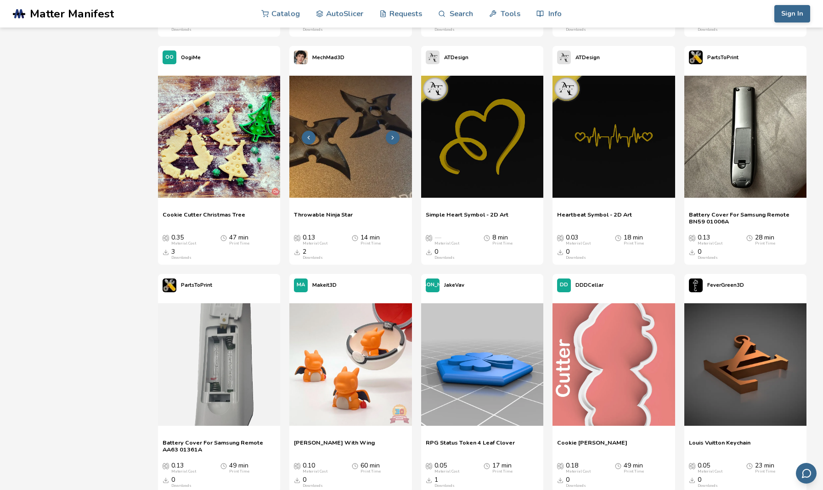
click at [331, 137] on img at bounding box center [350, 137] width 122 height 122
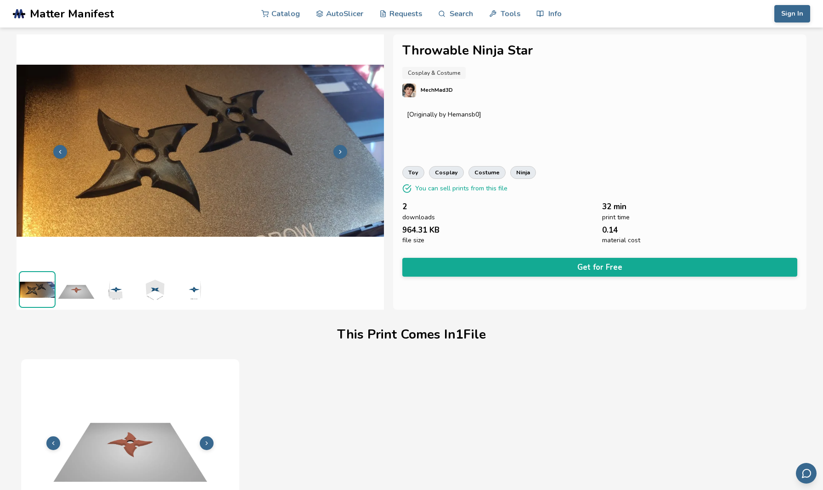
click at [337, 147] on button at bounding box center [340, 152] width 14 height 14
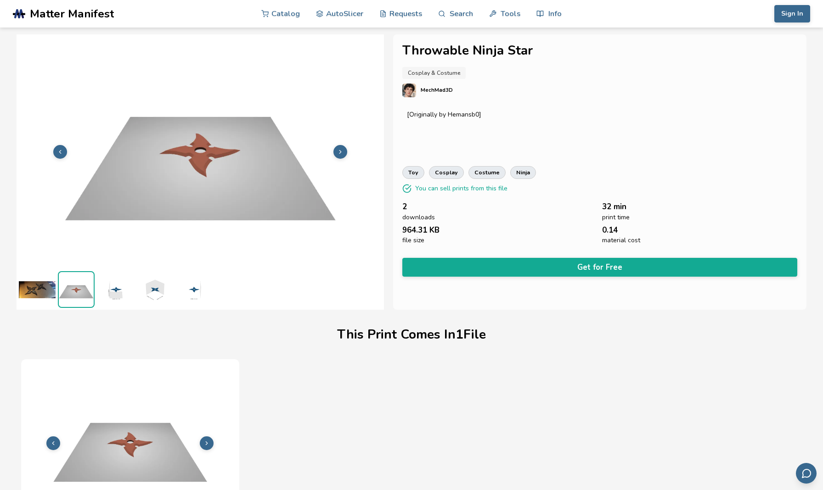
click at [337, 147] on button at bounding box center [340, 152] width 14 height 14
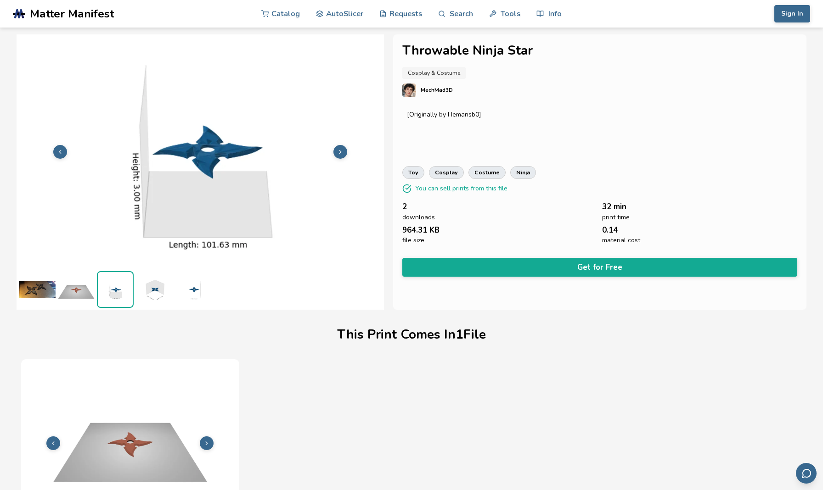
click at [339, 154] on icon at bounding box center [340, 152] width 6 height 6
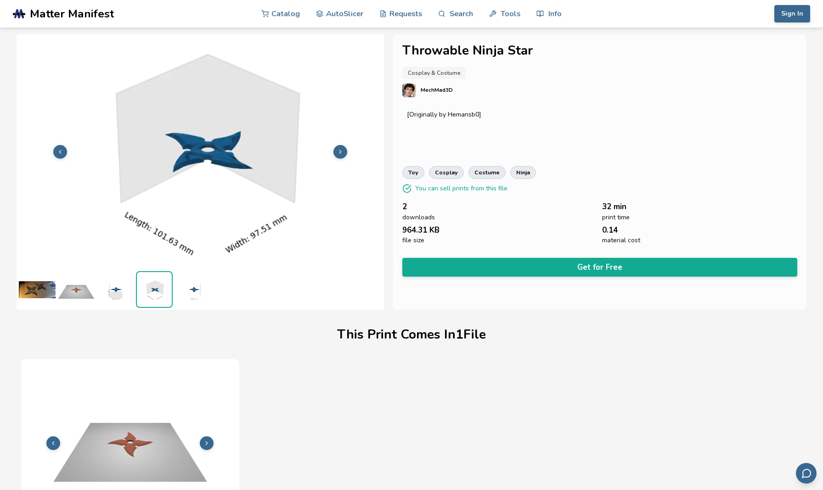
click at [339, 154] on icon at bounding box center [340, 152] width 6 height 6
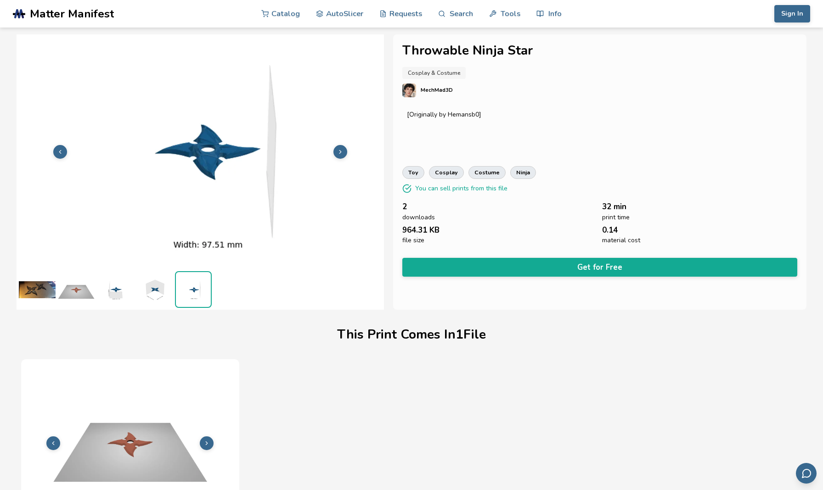
click at [339, 154] on icon at bounding box center [340, 152] width 6 height 6
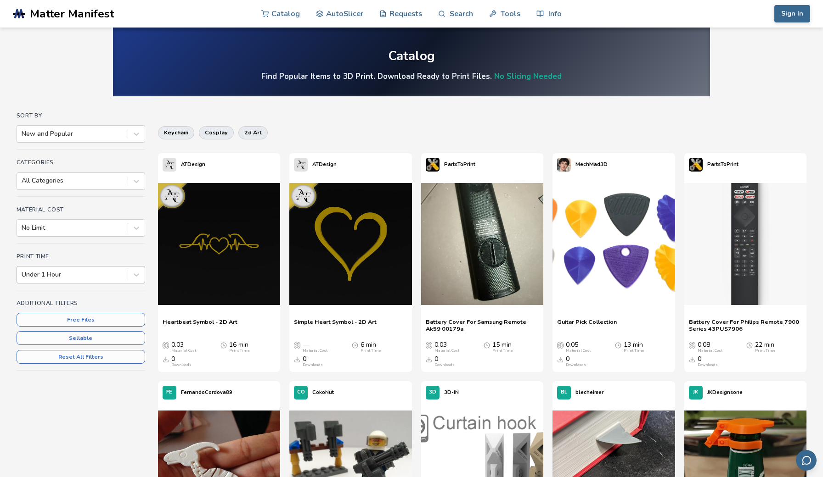
click at [115, 270] on div at bounding box center [72, 274] width 101 height 9
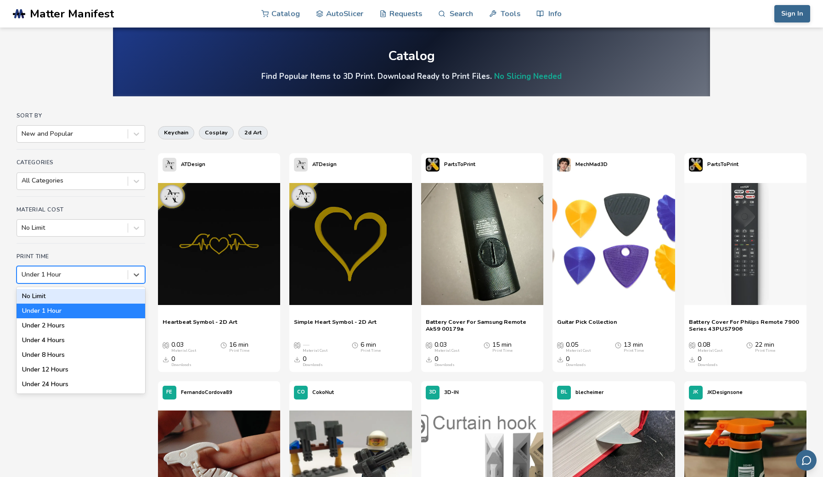
click at [114, 270] on div at bounding box center [72, 274] width 101 height 9
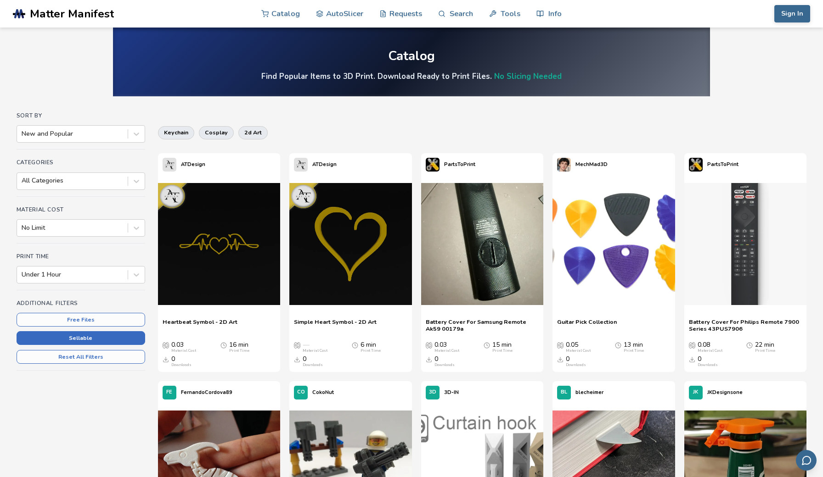
click at [108, 331] on button "Sellable" at bounding box center [81, 338] width 129 height 14
click at [108, 330] on div "Additional Filters Free Files Sellable Reset All Filters" at bounding box center [81, 335] width 129 height 71
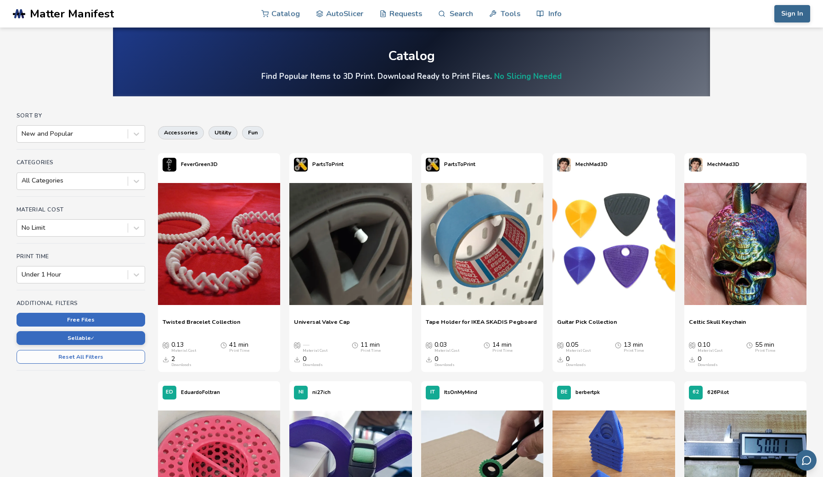
click at [109, 322] on button "Free Files" at bounding box center [81, 320] width 129 height 14
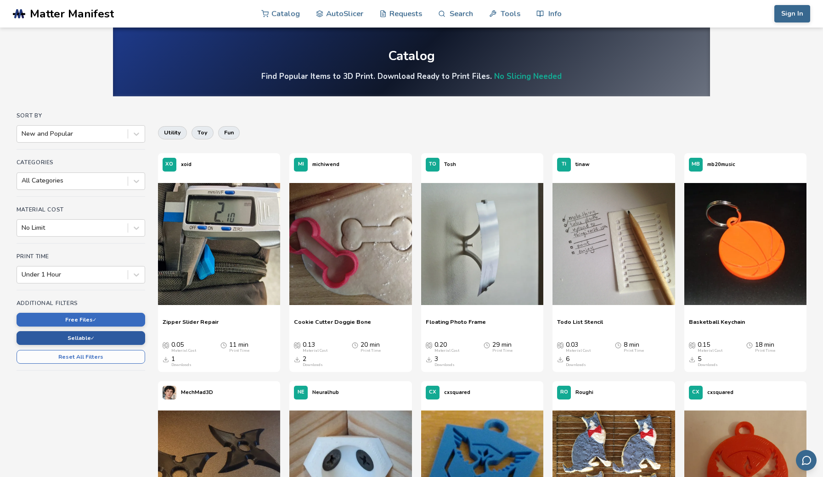
click at [109, 338] on button "Sellable ✓" at bounding box center [81, 338] width 129 height 14
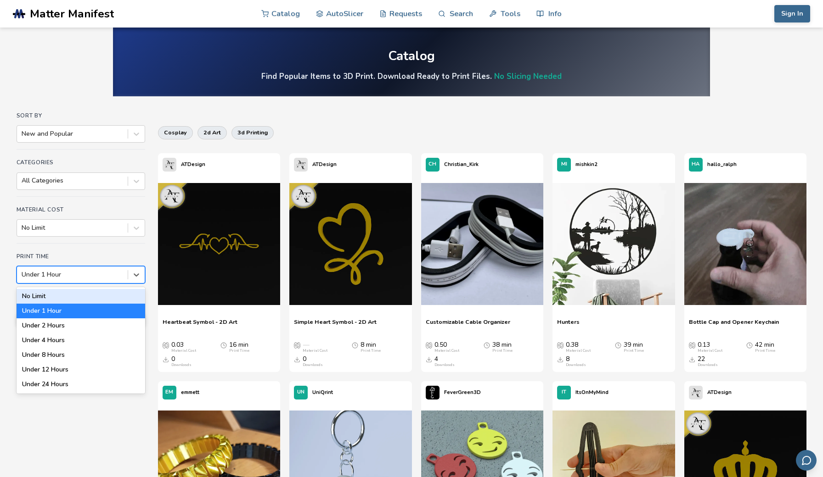
click at [90, 271] on div at bounding box center [72, 274] width 101 height 9
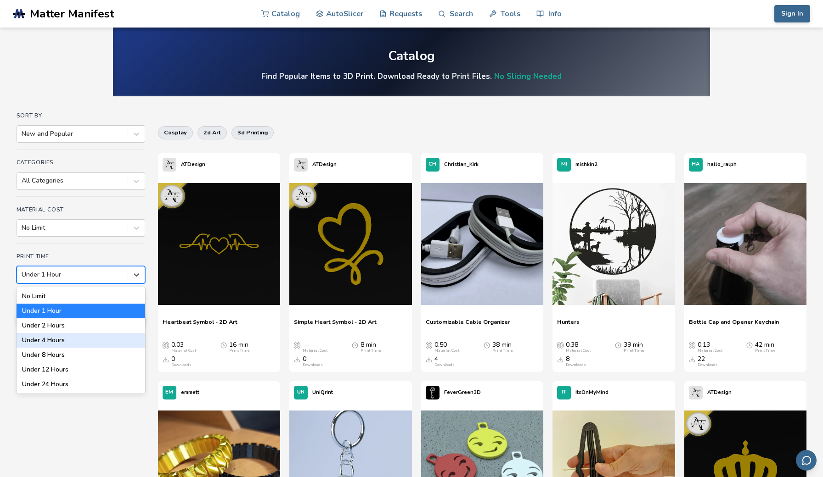
click at [79, 334] on div "Under 4 Hours" at bounding box center [81, 340] width 129 height 15
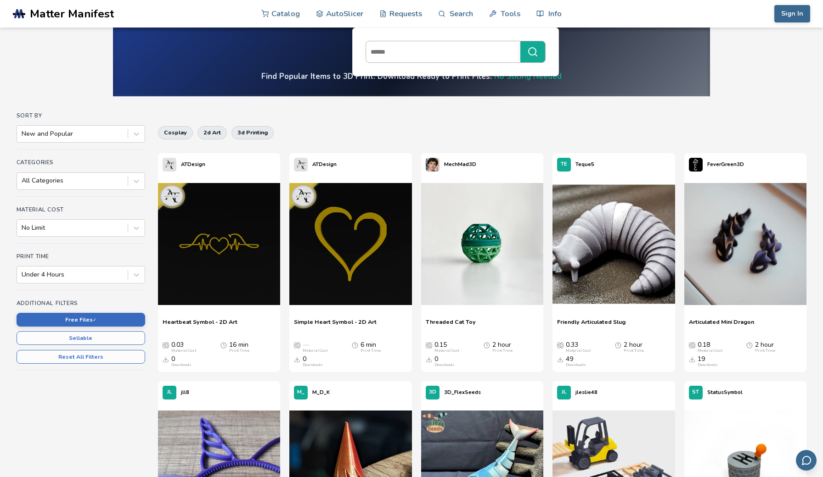
click at [442, 50] on input at bounding box center [441, 52] width 150 height 17
type input "*******"
click at [532, 52] on button "*******" at bounding box center [532, 51] width 25 height 21
